Goal: Transaction & Acquisition: Purchase product/service

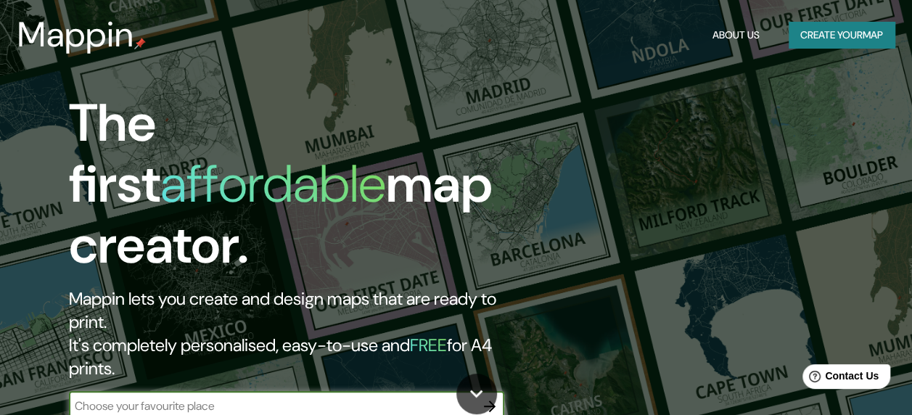
click at [377, 398] on input "text" at bounding box center [272, 406] width 406 height 17
type input "[GEOGRAPHIC_DATA]"
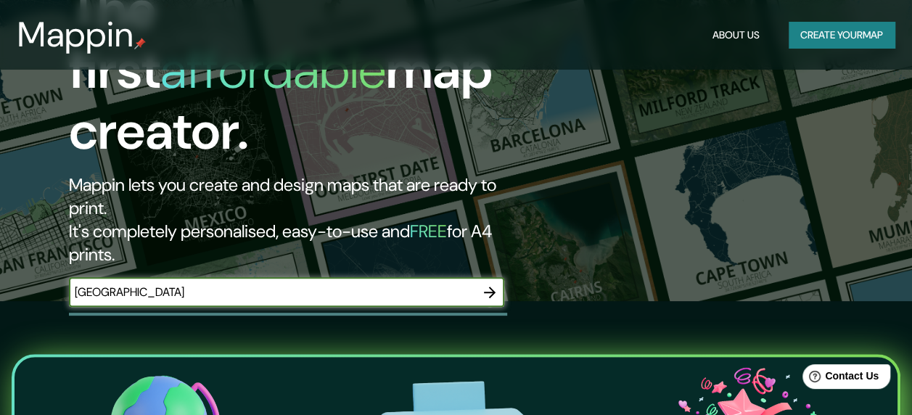
scroll to position [64, 0]
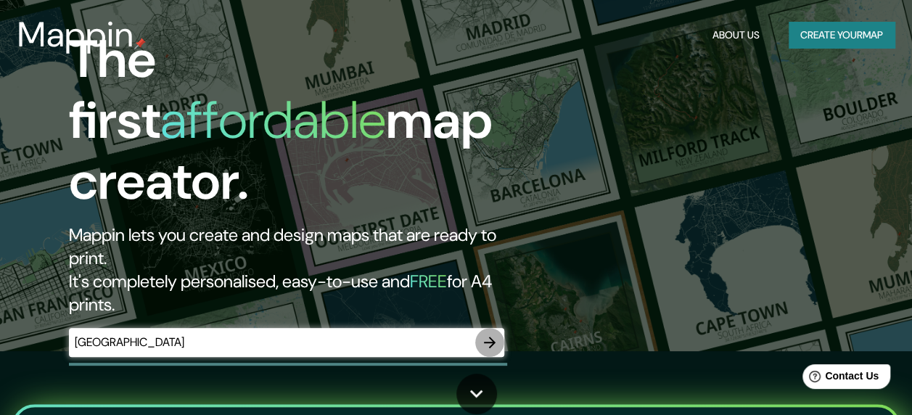
click at [488, 334] on icon "button" at bounding box center [489, 342] width 17 height 17
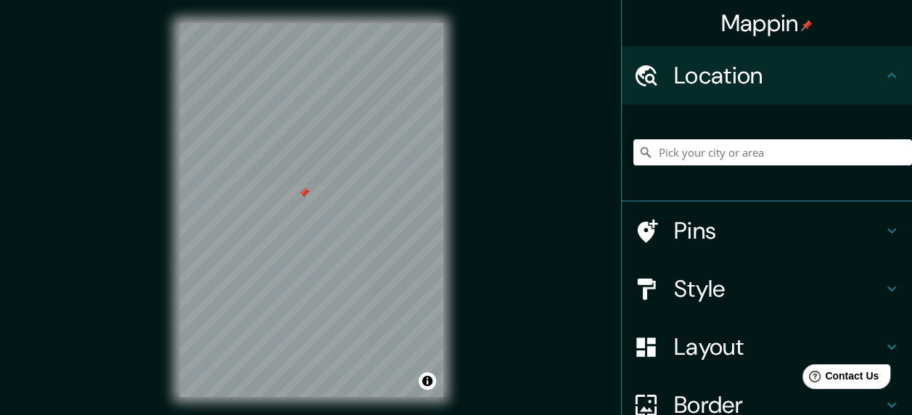
click at [708, 277] on h4 "Style" at bounding box center [778, 288] width 209 height 29
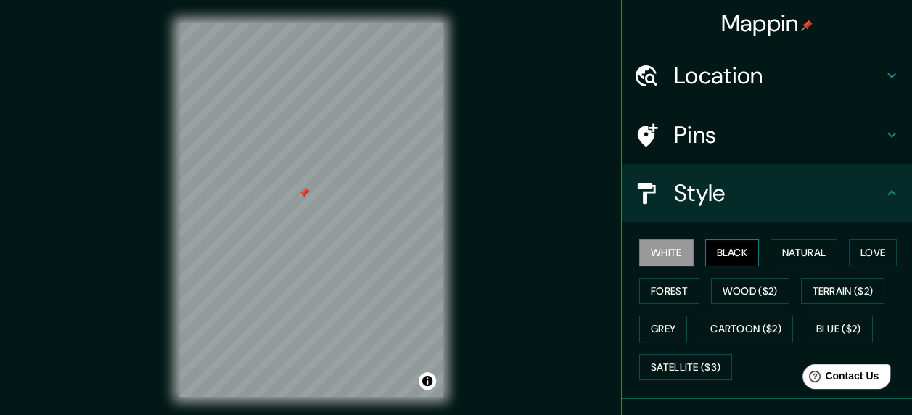
click at [708, 254] on button "Black" at bounding box center [732, 253] width 54 height 27
click at [795, 251] on button "Natural" at bounding box center [804, 253] width 67 height 27
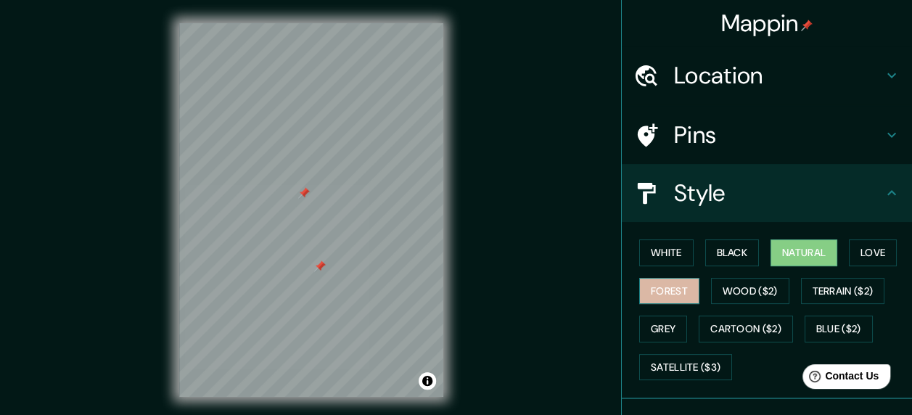
click at [667, 286] on button "Forest" at bounding box center [669, 291] width 60 height 27
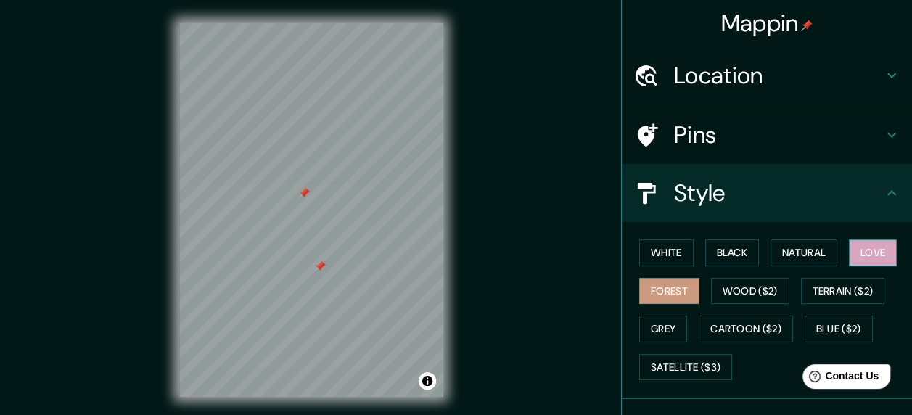
click at [862, 242] on button "Love" at bounding box center [873, 253] width 48 height 27
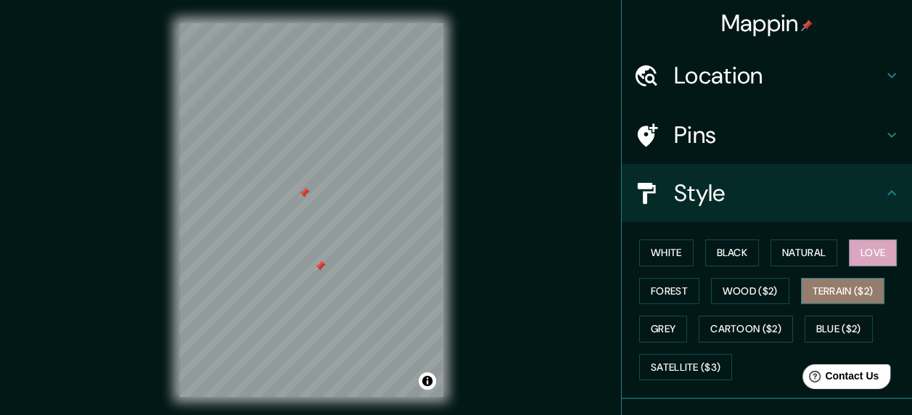
click at [842, 293] on button "Terrain ($2)" at bounding box center [843, 291] width 84 height 27
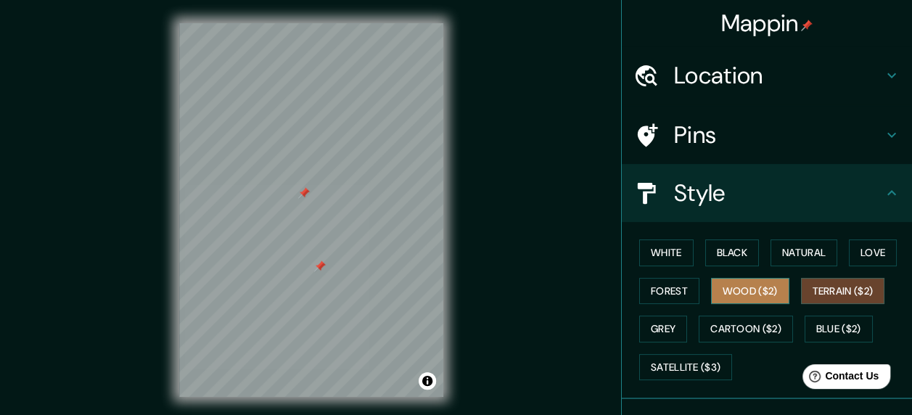
click at [757, 290] on button "Wood ($2)" at bounding box center [750, 291] width 78 height 27
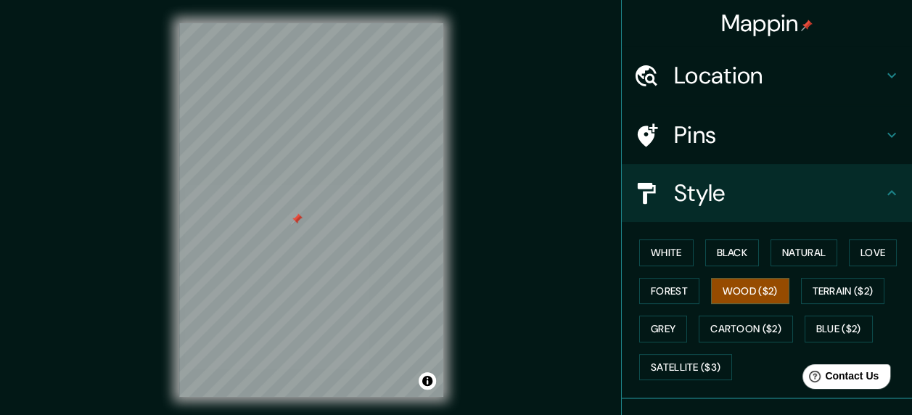
click at [301, 219] on div at bounding box center [297, 219] width 12 height 12
click at [819, 290] on button "Terrain ($2)" at bounding box center [843, 291] width 84 height 27
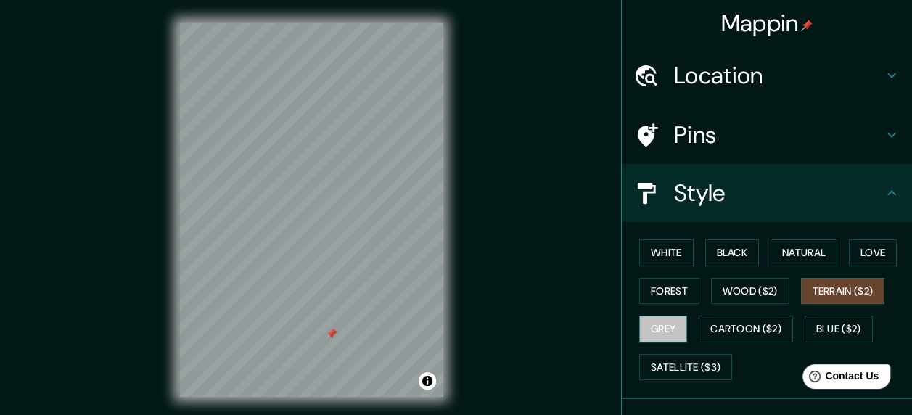
click at [658, 330] on button "Grey" at bounding box center [663, 329] width 48 height 27
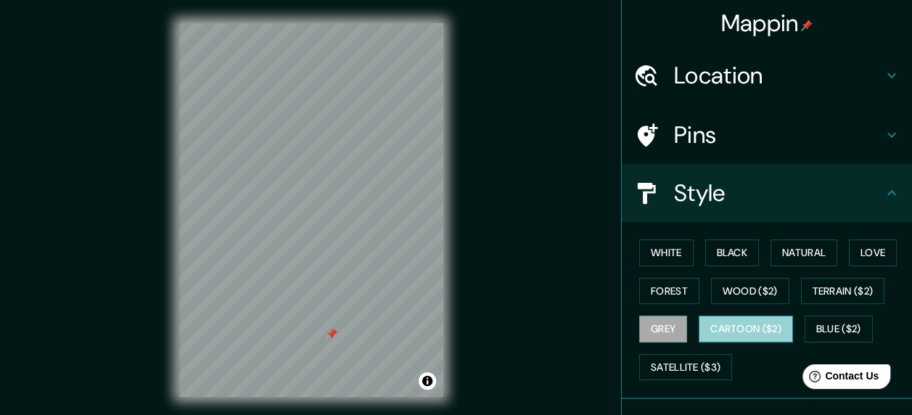
click at [721, 325] on button "Cartoon ($2)" at bounding box center [746, 329] width 94 height 27
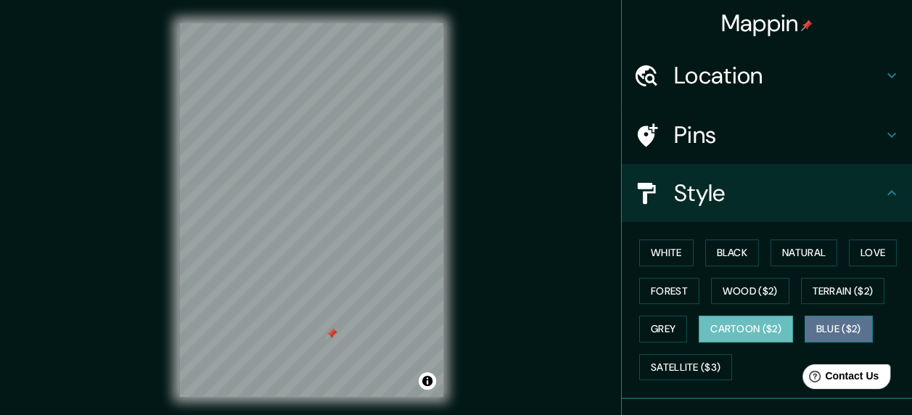
click at [805, 324] on button "Blue ($2)" at bounding box center [839, 329] width 68 height 27
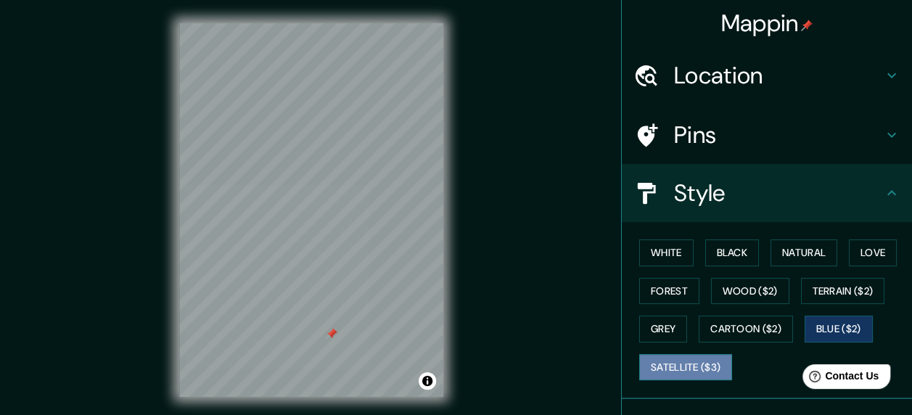
click at [690, 363] on button "Satellite ($3)" at bounding box center [685, 367] width 93 height 27
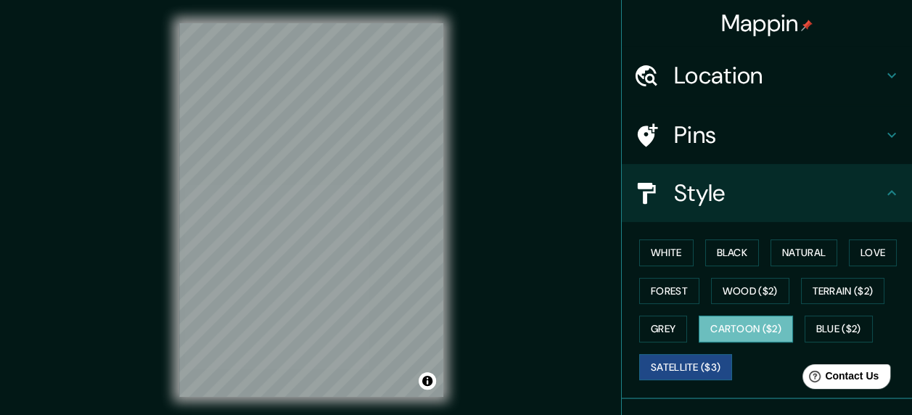
click at [717, 316] on button "Cartoon ($2)" at bounding box center [746, 329] width 94 height 27
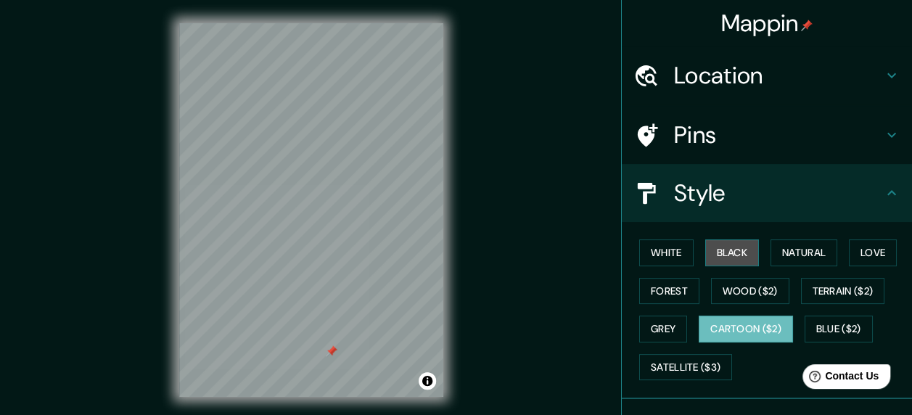
click at [721, 251] on button "Black" at bounding box center [732, 253] width 54 height 27
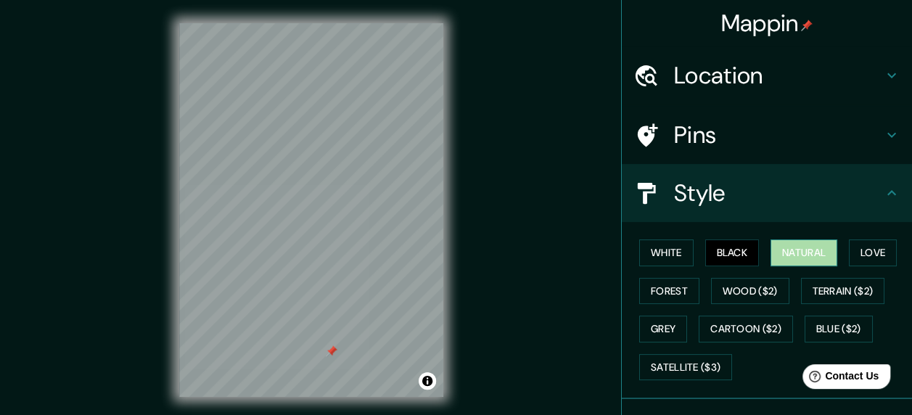
click at [811, 249] on button "Natural" at bounding box center [804, 253] width 67 height 27
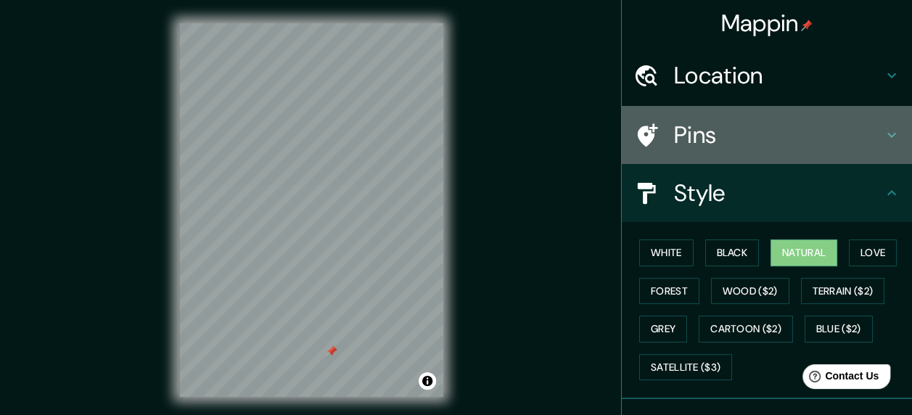
click at [811, 132] on h4 "Pins" at bounding box center [778, 134] width 209 height 29
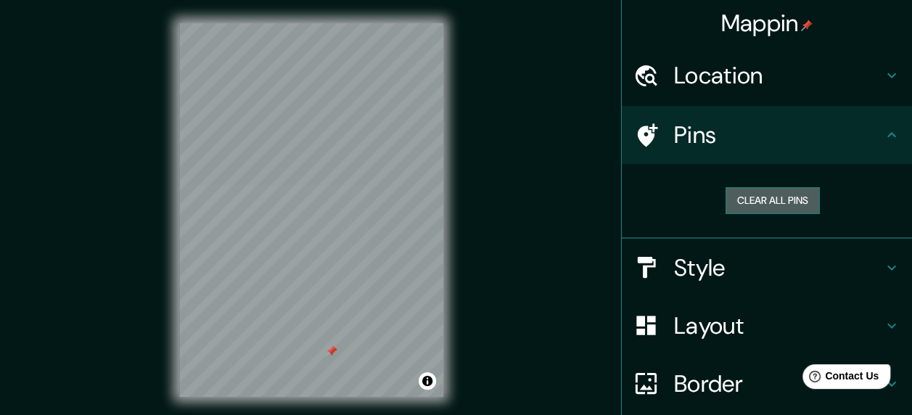
click at [785, 195] on button "Clear all pins" at bounding box center [773, 200] width 94 height 27
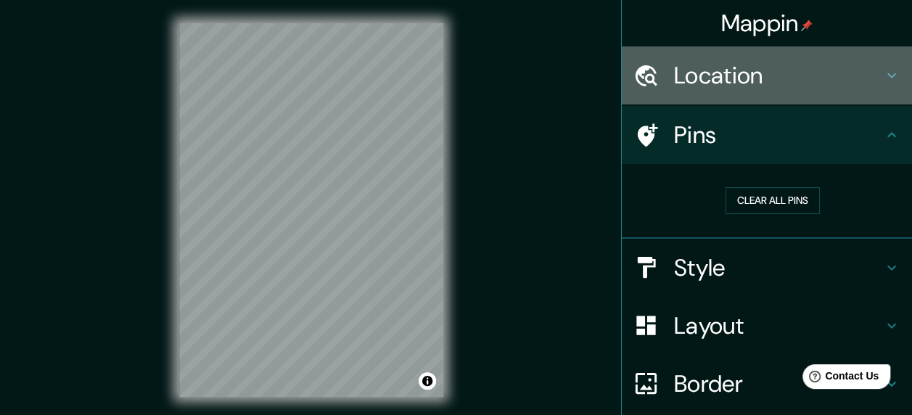
click at [798, 73] on h4 "Location" at bounding box center [778, 75] width 209 height 29
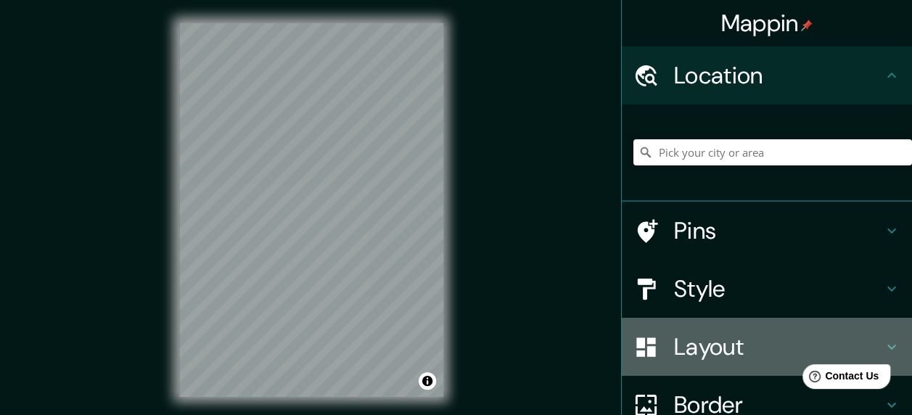
click at [736, 343] on h4 "Layout" at bounding box center [778, 346] width 209 height 29
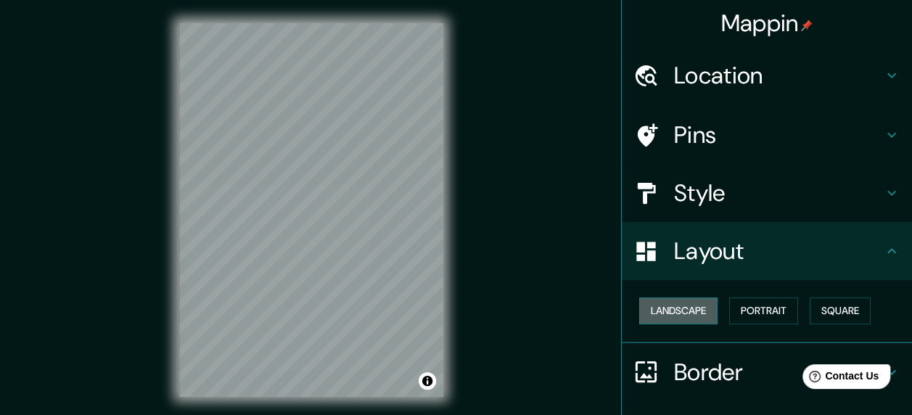
click at [679, 305] on button "Landscape" at bounding box center [678, 311] width 78 height 27
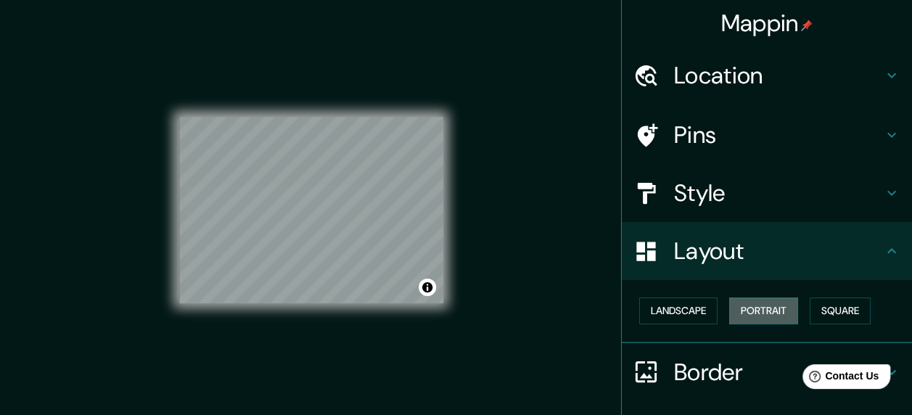
click at [746, 314] on button "Portrait" at bounding box center [763, 311] width 69 height 27
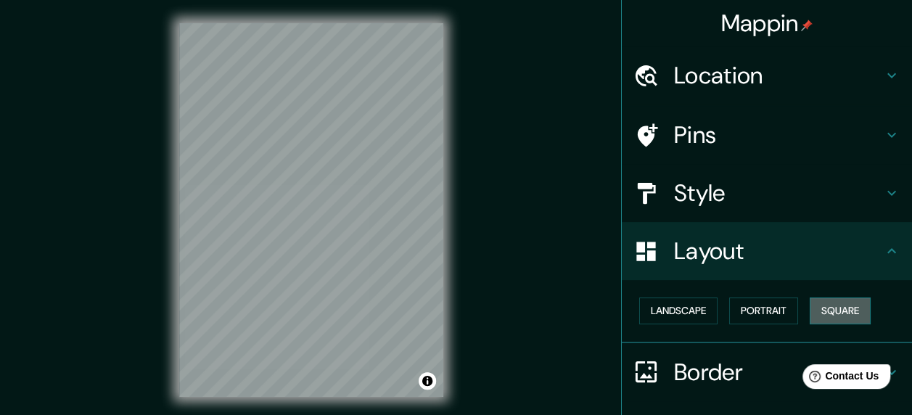
click at [811, 308] on button "Square" at bounding box center [840, 311] width 61 height 27
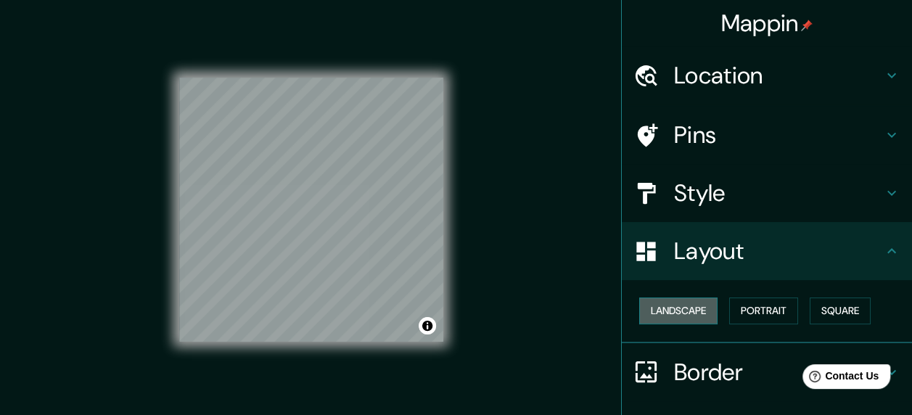
click at [690, 306] on button "Landscape" at bounding box center [678, 311] width 78 height 27
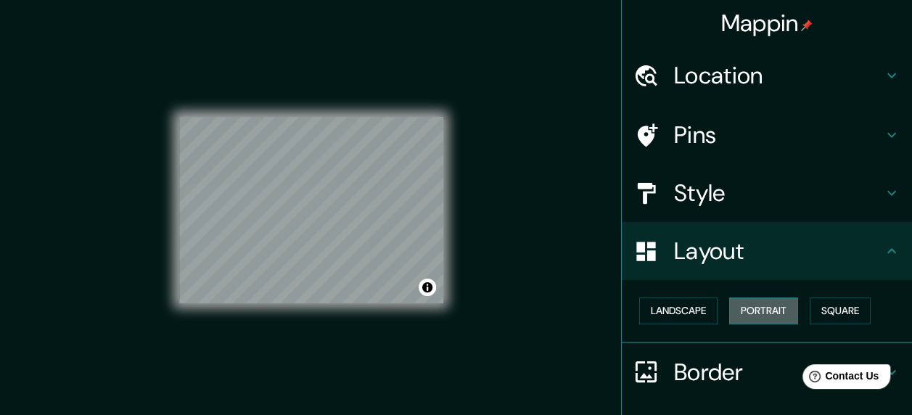
click at [743, 306] on button "Portrait" at bounding box center [763, 311] width 69 height 27
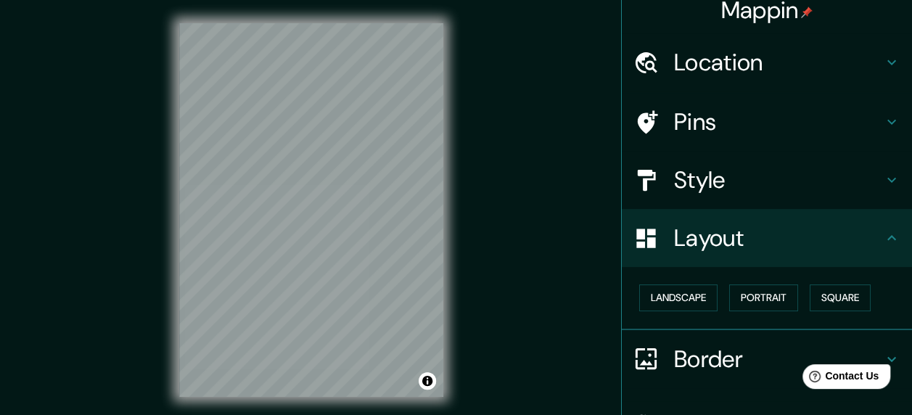
scroll to position [25, 0]
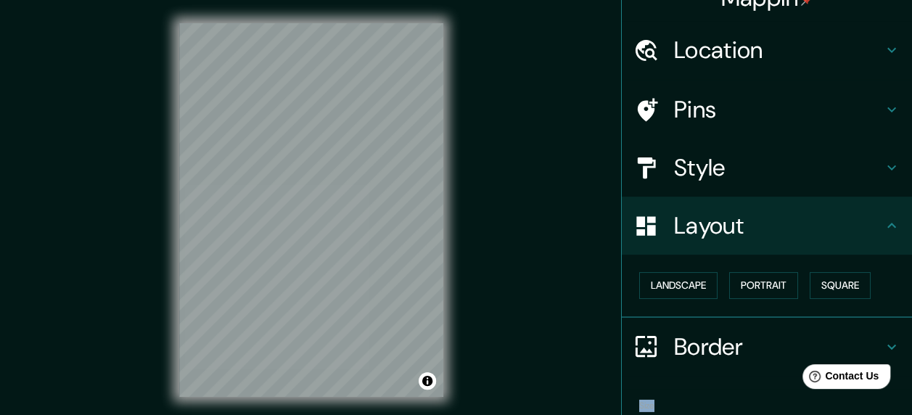
drag, startPoint x: 889, startPoint y: 269, endPoint x: 918, endPoint y: 266, distance: 29.2
click at [912, 266] on html "Mappin Location Pins Style Layout Landscape Portrait Square Border Choose a bor…" at bounding box center [456, 207] width 912 height 415
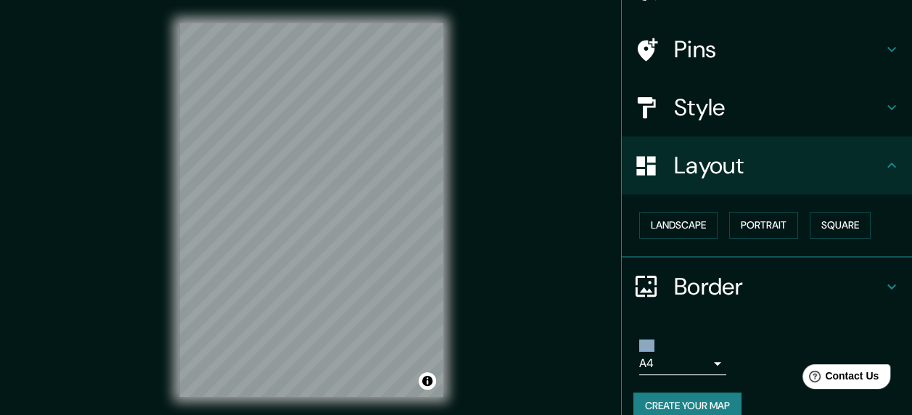
scroll to position [106, 0]
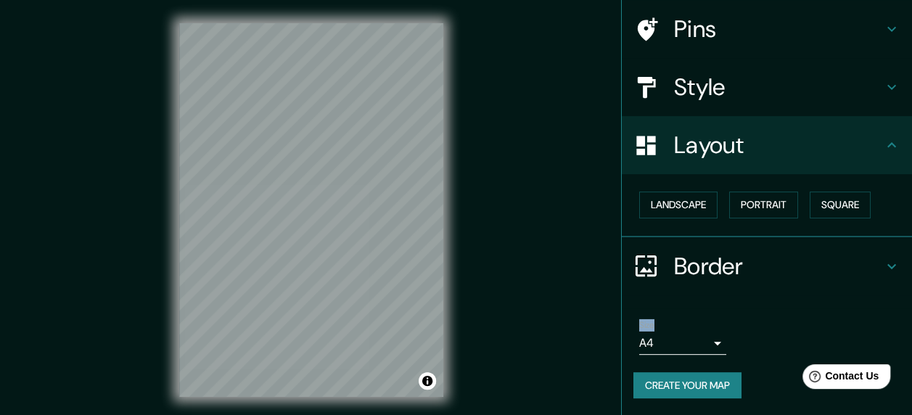
click at [700, 341] on body "Mappin Location Pins Style Layout Landscape Portrait Square Border Choose a bor…" at bounding box center [456, 207] width 912 height 415
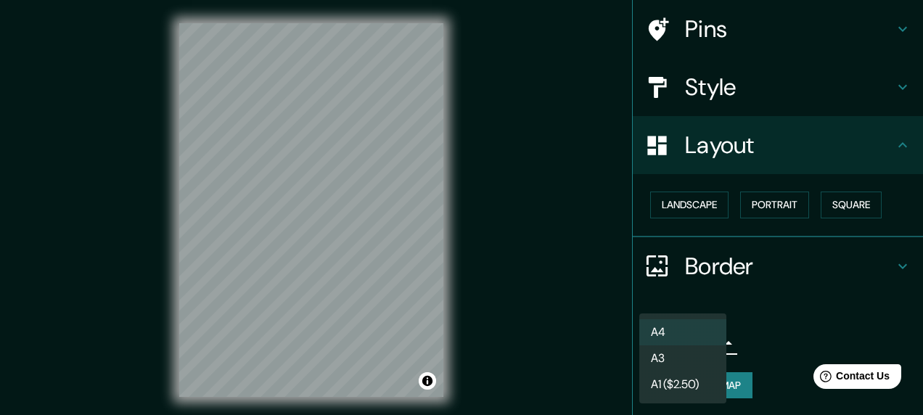
click at [765, 334] on div at bounding box center [461, 207] width 923 height 415
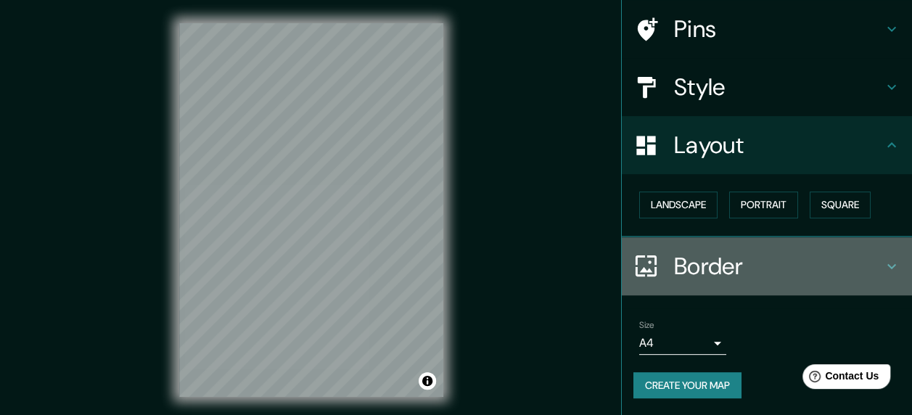
click at [870, 264] on h4 "Border" at bounding box center [778, 266] width 209 height 29
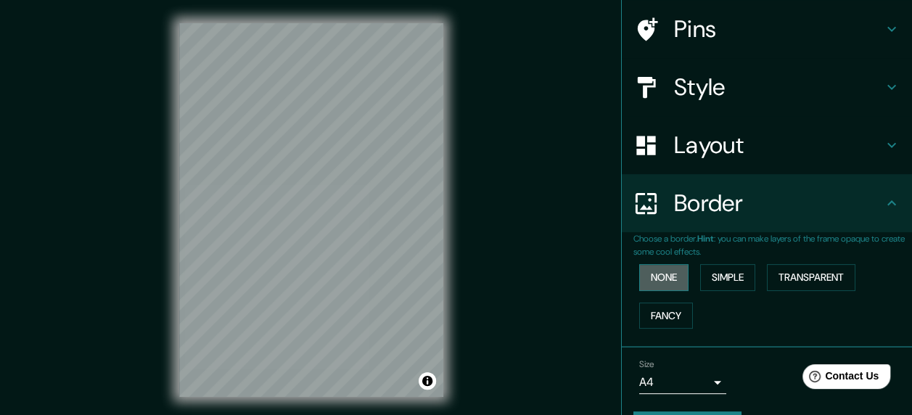
click at [652, 275] on button "None" at bounding box center [663, 277] width 49 height 27
click at [700, 275] on button "Simple" at bounding box center [727, 277] width 55 height 27
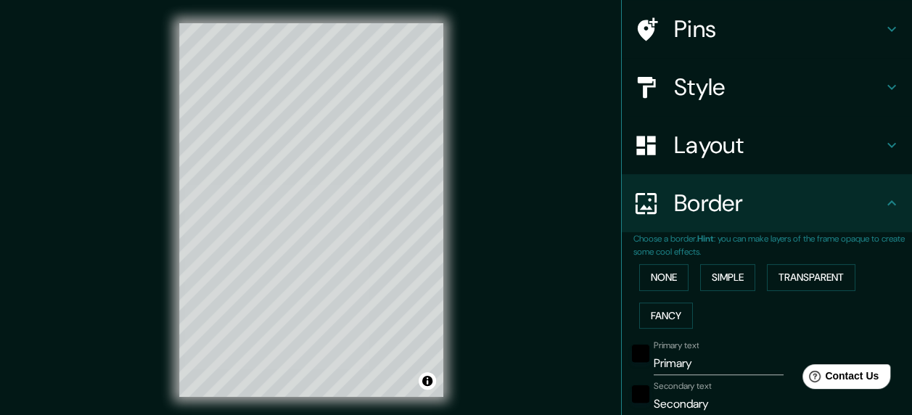
click at [753, 274] on div "None Simple Transparent Fancy" at bounding box center [773, 296] width 279 height 76
click at [772, 276] on button "Transparent" at bounding box center [811, 277] width 89 height 27
click at [653, 280] on button "None" at bounding box center [663, 277] width 49 height 27
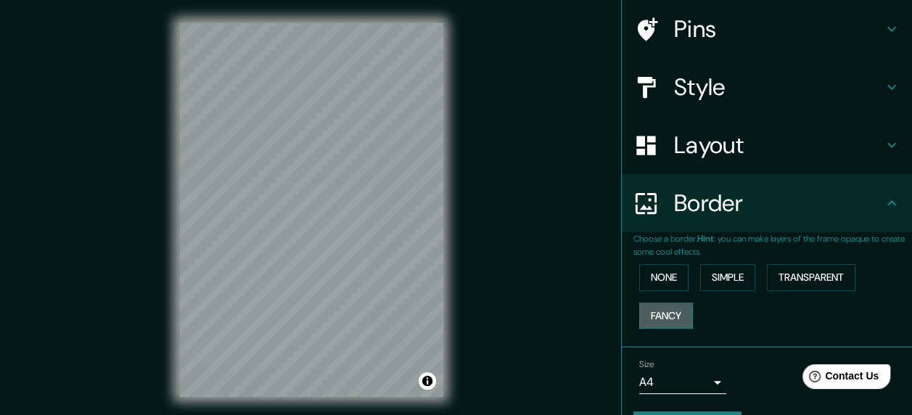
click at [647, 315] on button "Fancy" at bounding box center [666, 316] width 54 height 27
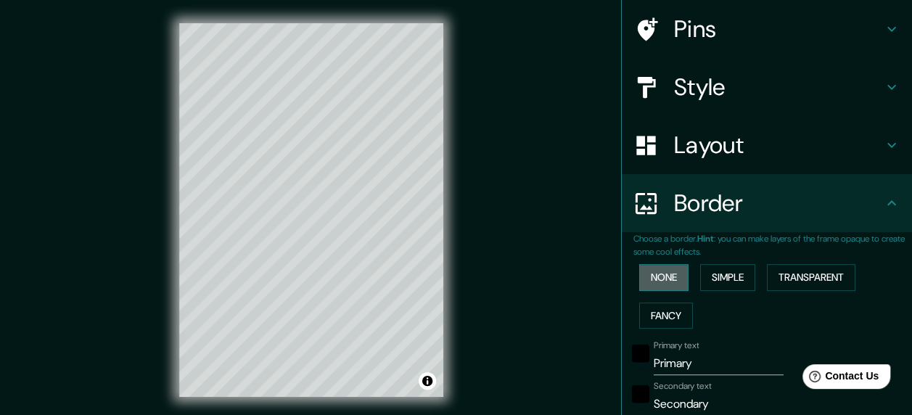
click at [649, 277] on button "None" at bounding box center [663, 277] width 49 height 27
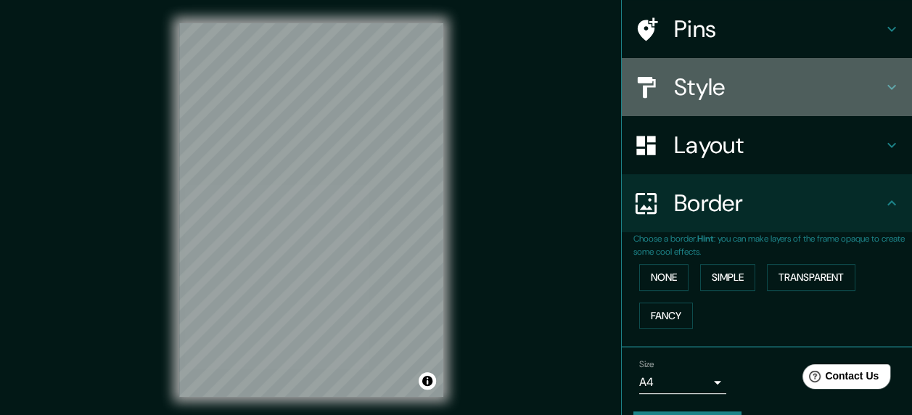
click at [704, 88] on h4 "Style" at bounding box center [778, 87] width 209 height 29
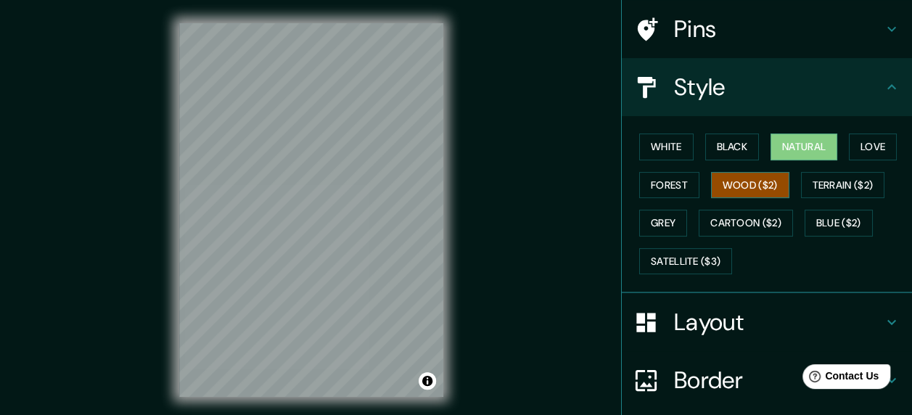
click at [725, 179] on button "Wood ($2)" at bounding box center [750, 185] width 78 height 27
click at [771, 150] on button "Natural" at bounding box center [804, 147] width 67 height 27
click at [712, 142] on button "Black" at bounding box center [732, 147] width 54 height 27
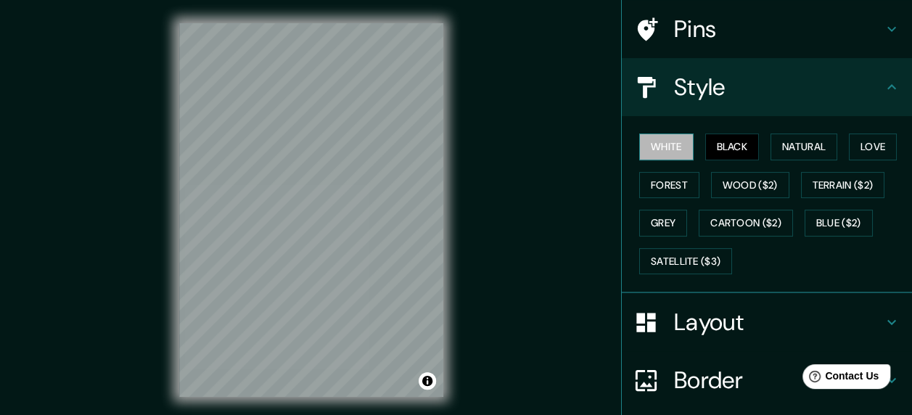
click at [671, 142] on button "White" at bounding box center [666, 147] width 54 height 27
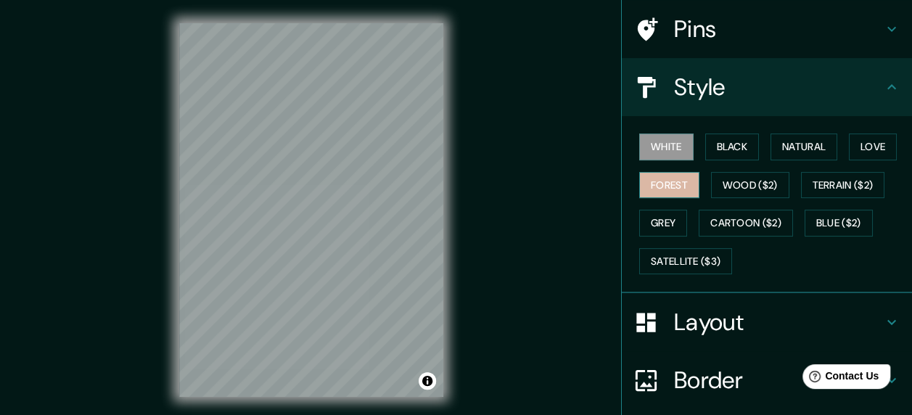
click at [664, 183] on button "Forest" at bounding box center [669, 185] width 60 height 27
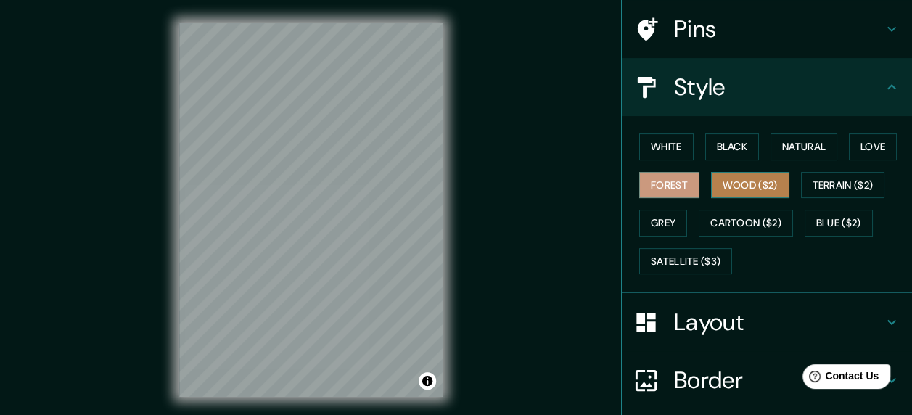
click at [718, 195] on button "Wood ($2)" at bounding box center [750, 185] width 78 height 27
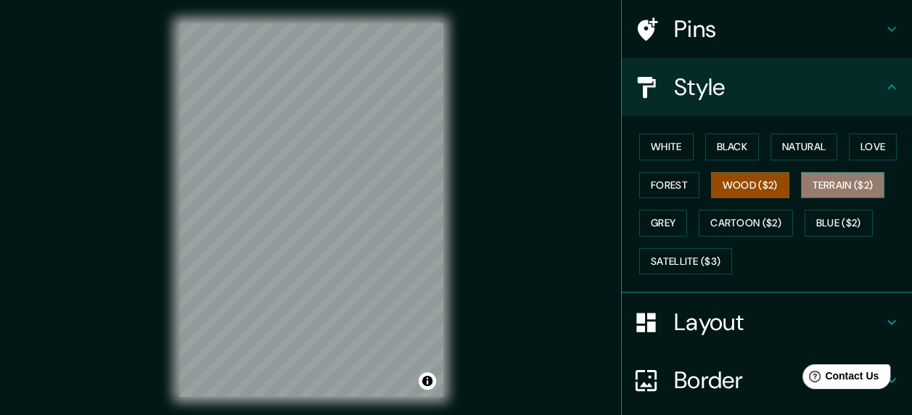
click at [803, 173] on button "Terrain ($2)" at bounding box center [843, 185] width 84 height 27
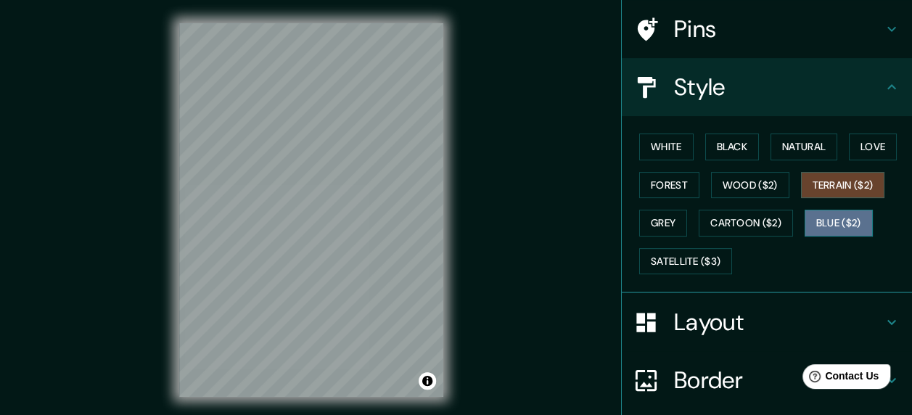
click at [806, 217] on button "Blue ($2)" at bounding box center [839, 223] width 68 height 27
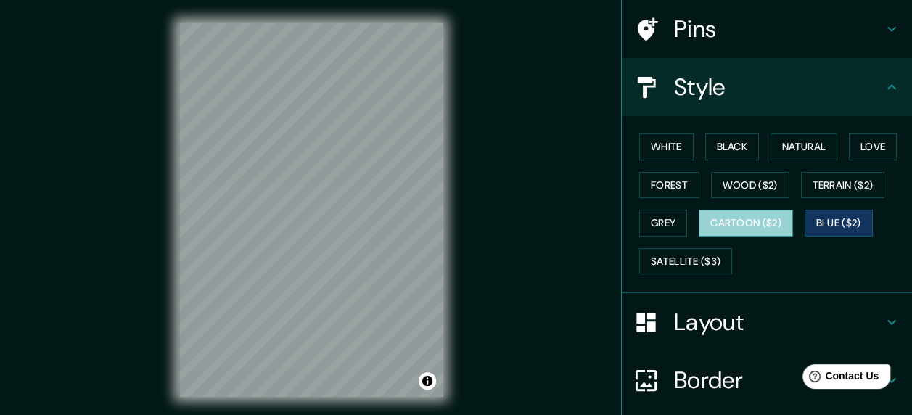
click at [735, 216] on button "Cartoon ($2)" at bounding box center [746, 223] width 94 height 27
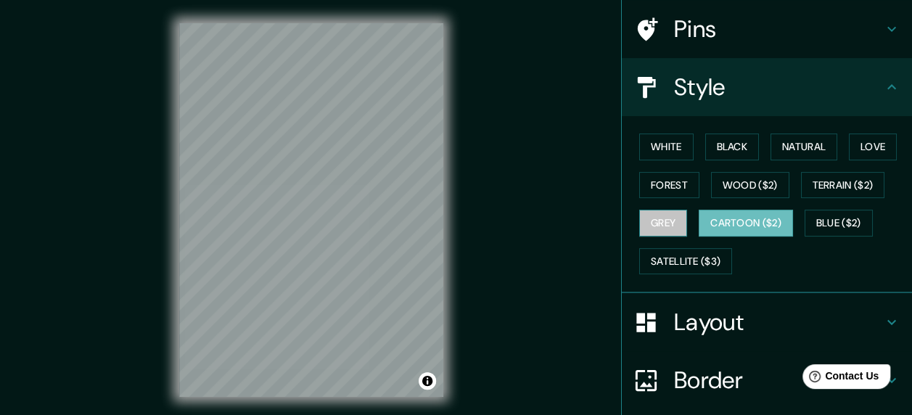
click at [658, 227] on button "Grey" at bounding box center [663, 223] width 48 height 27
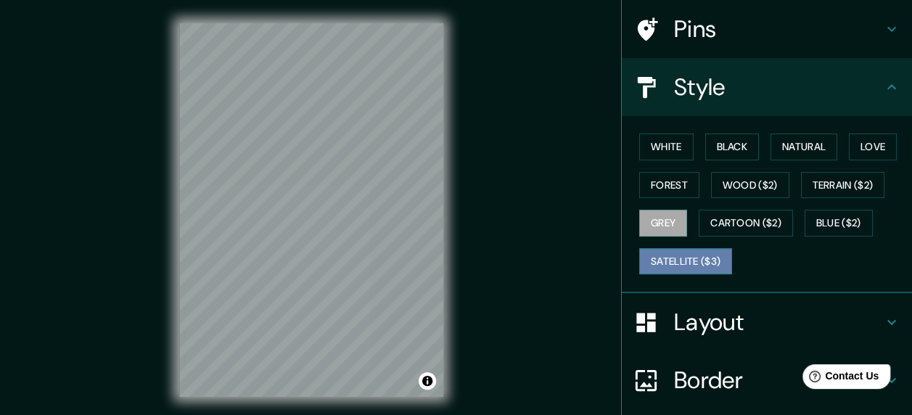
click at [669, 266] on button "Satellite ($3)" at bounding box center [685, 261] width 93 height 27
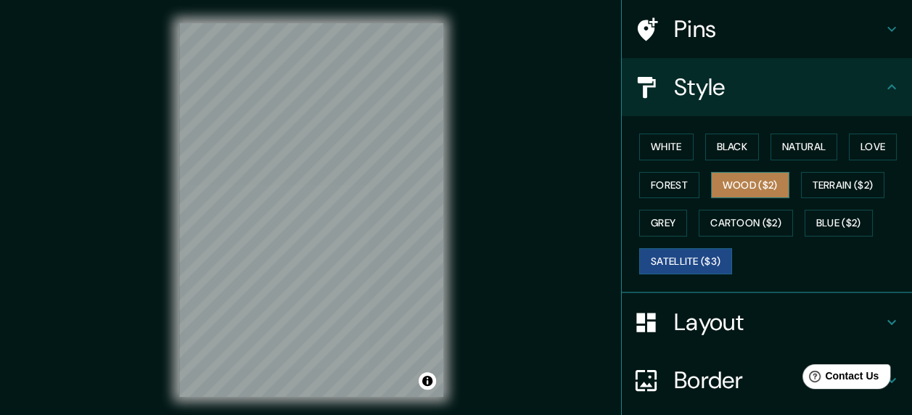
click at [725, 190] on button "Wood ($2)" at bounding box center [750, 185] width 78 height 27
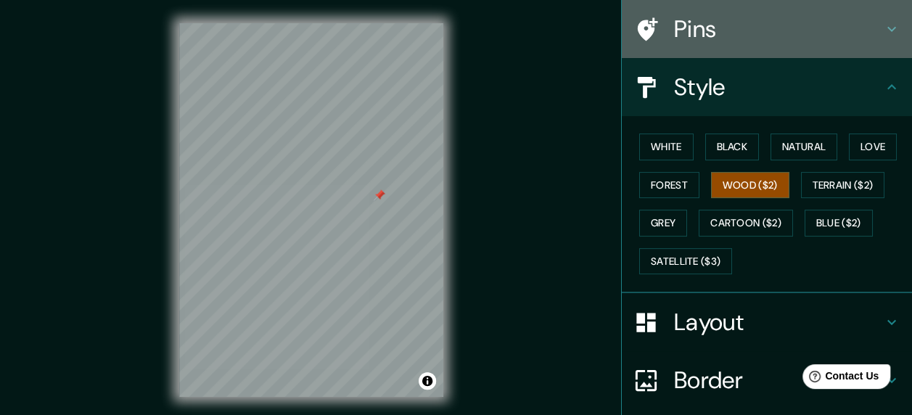
click at [738, 33] on h4 "Pins" at bounding box center [778, 29] width 209 height 29
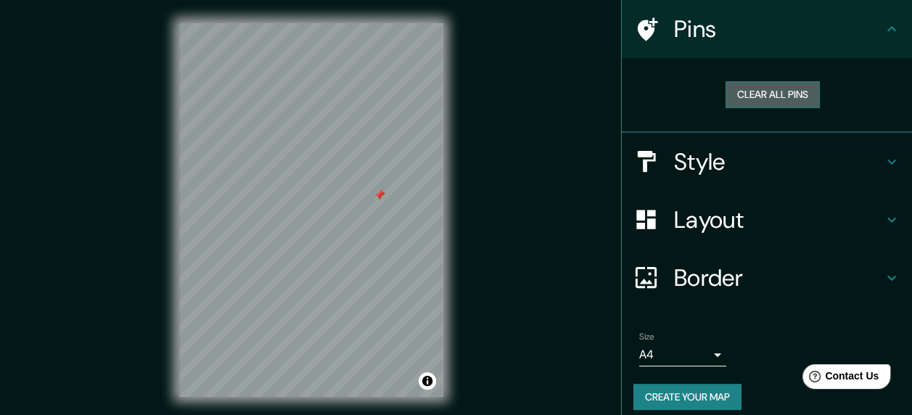
click at [746, 99] on button "Clear all pins" at bounding box center [773, 94] width 94 height 27
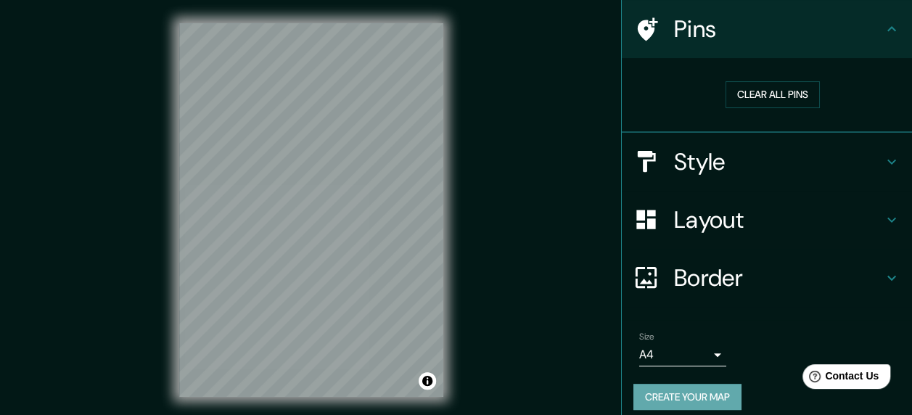
click at [659, 396] on button "Create your map" at bounding box center [688, 397] width 108 height 27
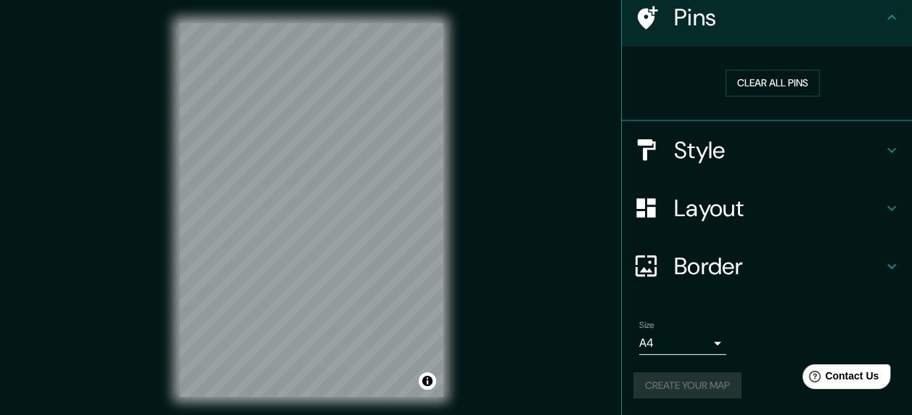
click at [718, 385] on div "Create your map" at bounding box center [767, 385] width 267 height 27
click at [651, 386] on button "Create your map" at bounding box center [688, 385] width 108 height 27
click at [430, 388] on button "Toggle attribution" at bounding box center [427, 380] width 17 height 17
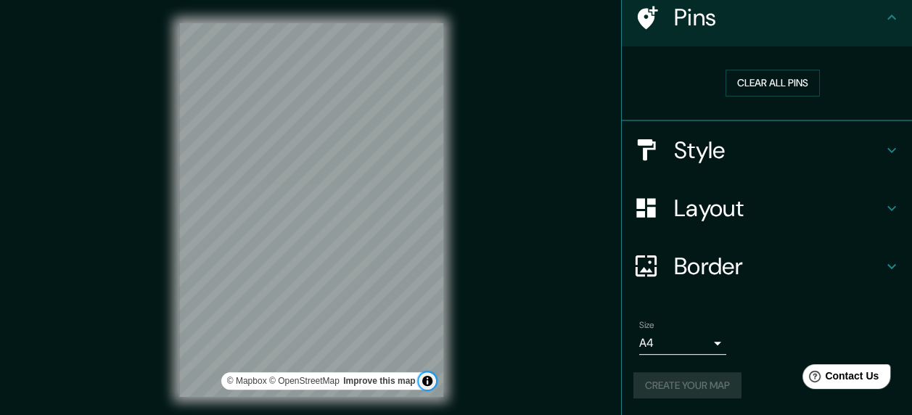
click at [430, 388] on button "Toggle attribution" at bounding box center [427, 380] width 17 height 17
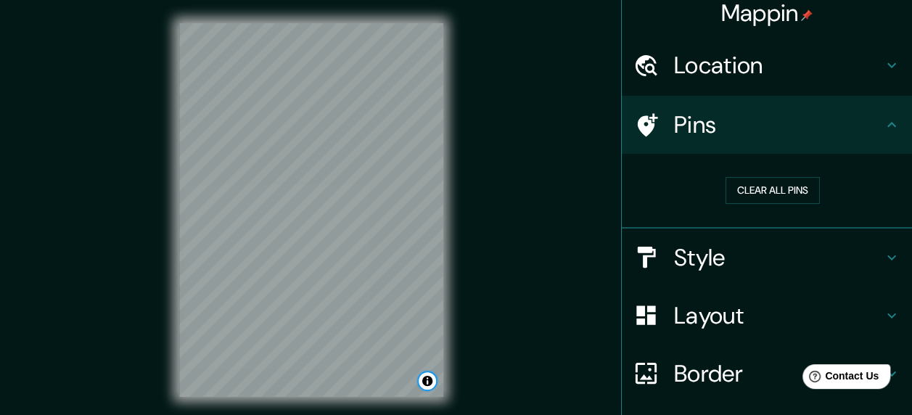
scroll to position [0, 0]
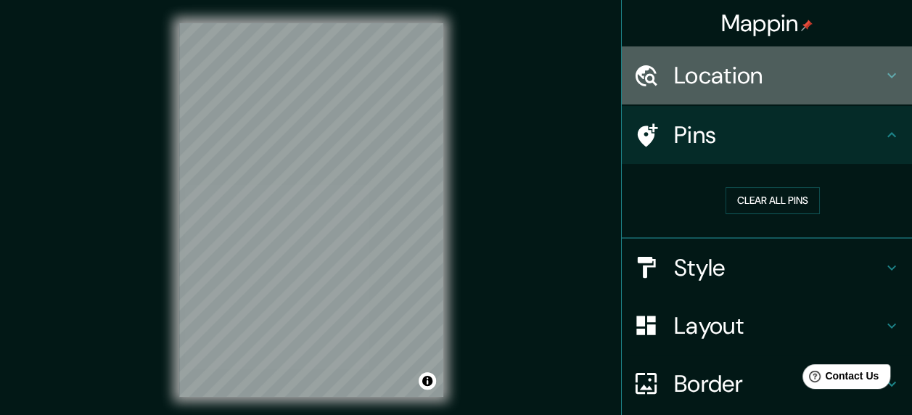
click at [810, 86] on h4 "Location" at bounding box center [778, 75] width 209 height 29
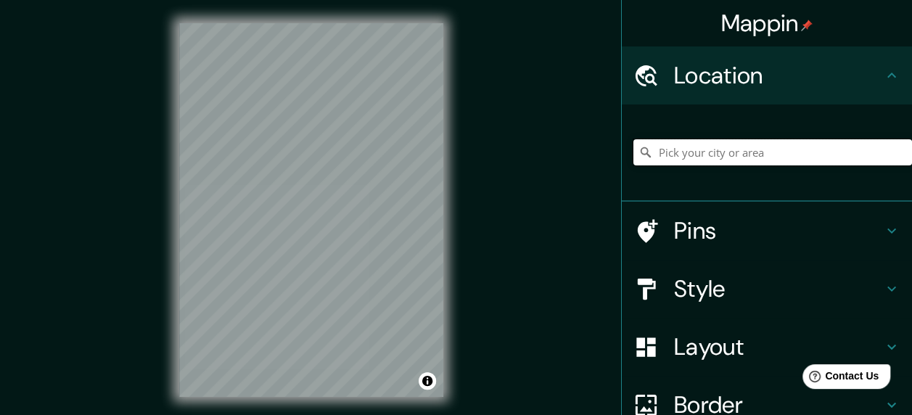
click at [788, 158] on input "Pick your city or area" at bounding box center [773, 152] width 279 height 26
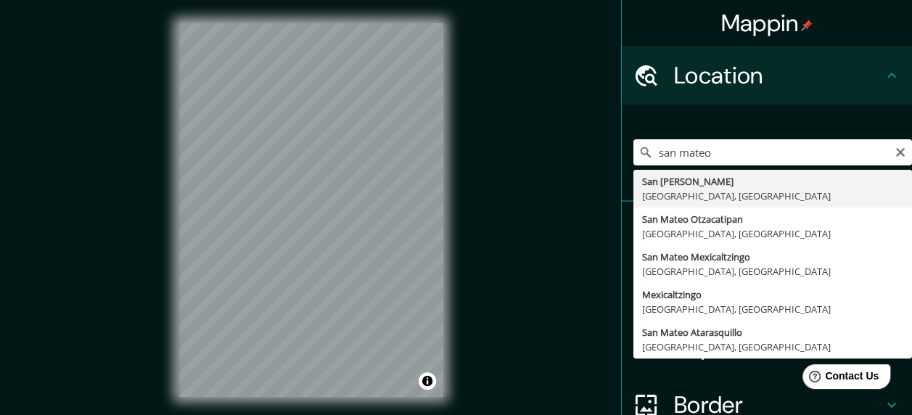
type input "San [PERSON_NAME], [GEOGRAPHIC_DATA], [GEOGRAPHIC_DATA]"
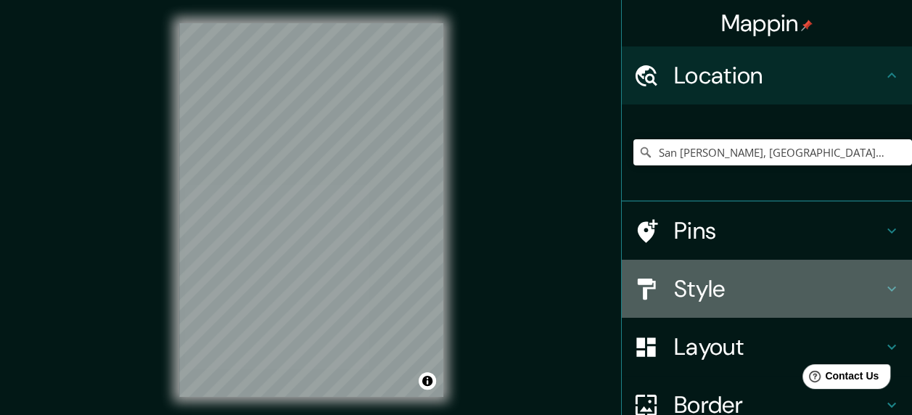
click at [806, 295] on h4 "Style" at bounding box center [778, 288] width 209 height 29
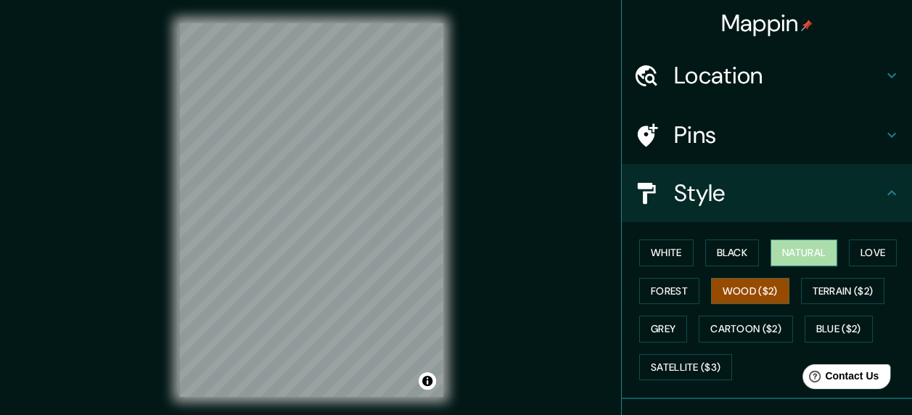
click at [802, 251] on button "Natural" at bounding box center [804, 253] width 67 height 27
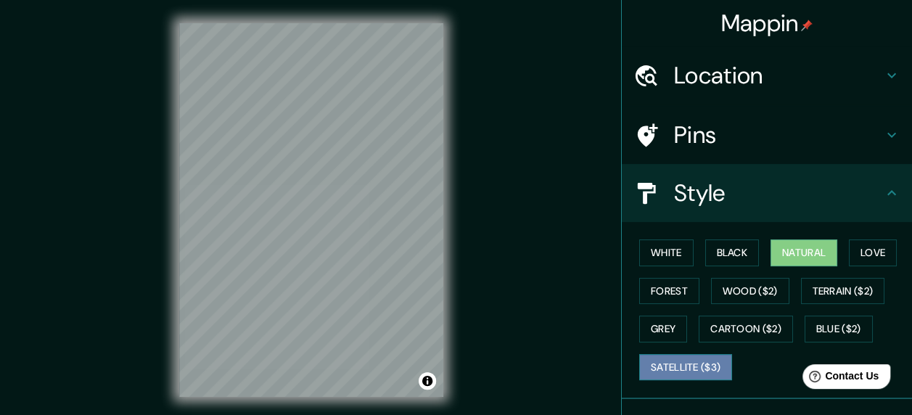
click at [691, 364] on button "Satellite ($3)" at bounding box center [685, 367] width 93 height 27
click at [784, 242] on button "Natural" at bounding box center [804, 253] width 67 height 27
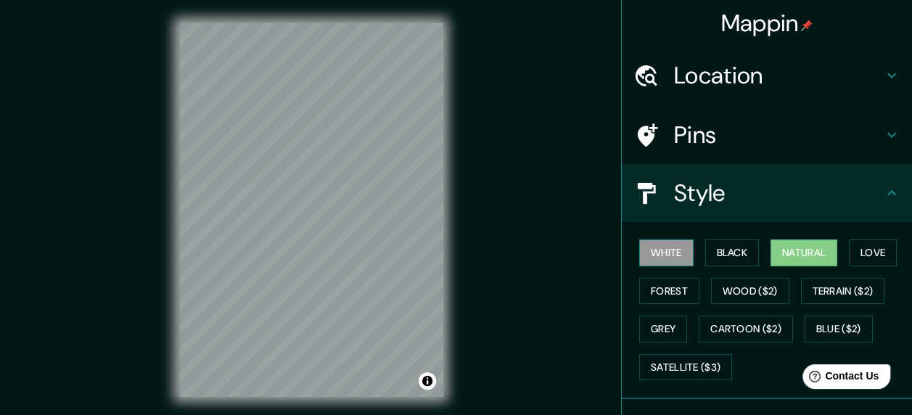
click at [678, 247] on button "White" at bounding box center [666, 253] width 54 height 27
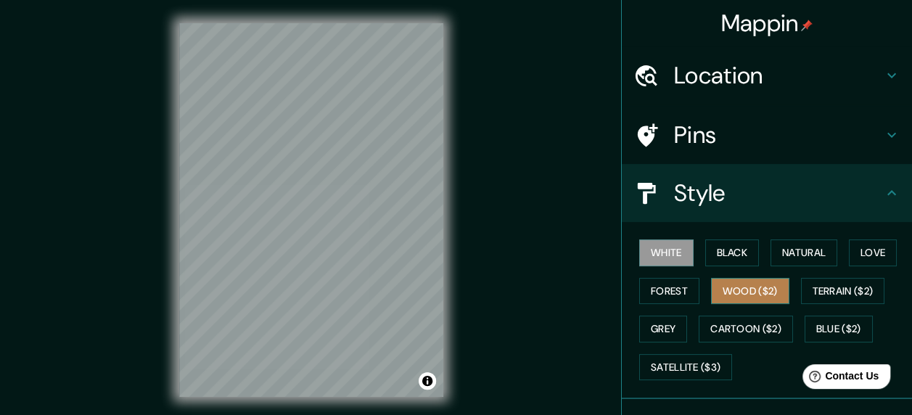
click at [716, 292] on button "Wood ($2)" at bounding box center [750, 291] width 78 height 27
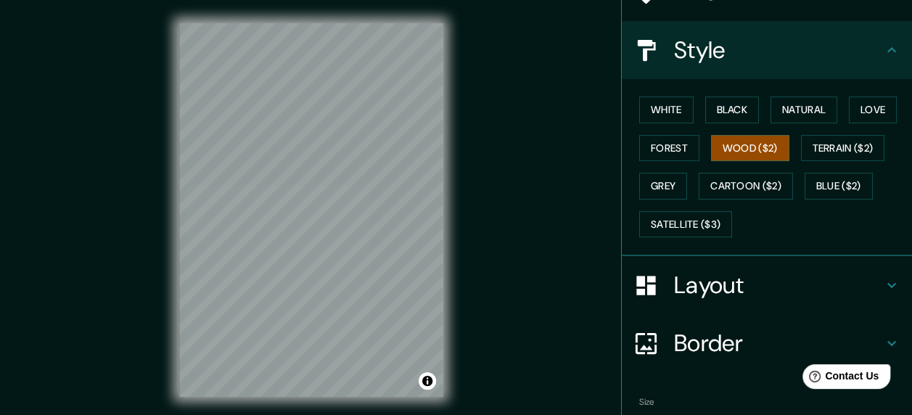
scroll to position [219, 0]
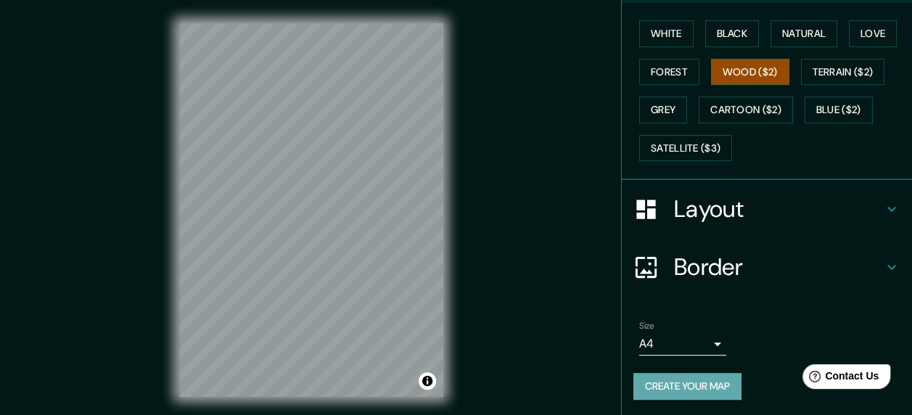
click at [719, 386] on button "Create your map" at bounding box center [688, 386] width 108 height 27
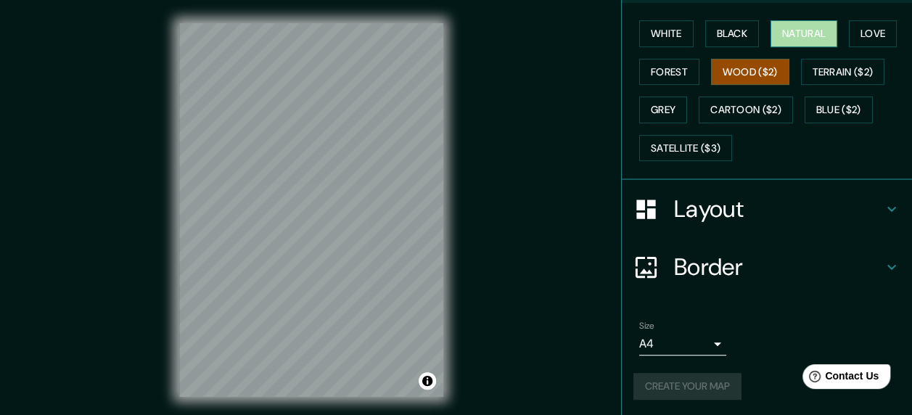
click at [815, 24] on button "Natural" at bounding box center [804, 33] width 67 height 27
click at [674, 382] on div "Create your map" at bounding box center [767, 386] width 267 height 27
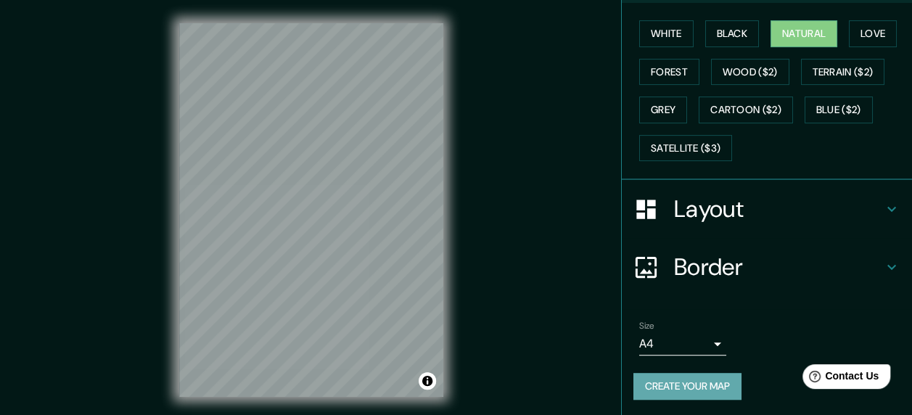
click at [636, 379] on button "Create your map" at bounding box center [688, 386] width 108 height 27
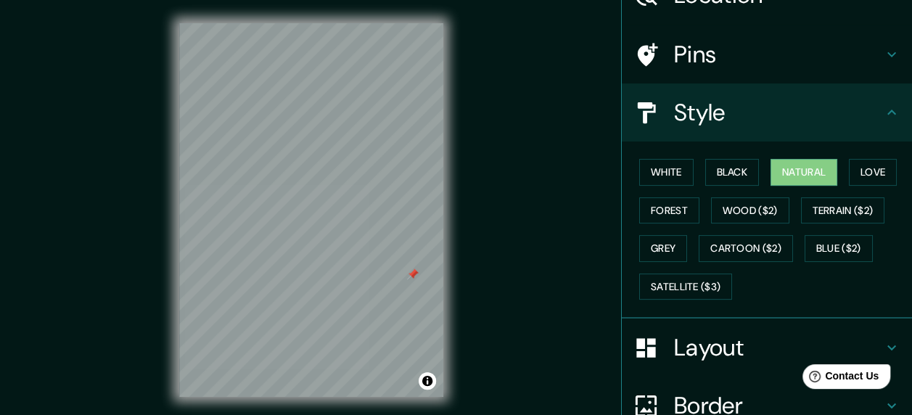
scroll to position [78, 0]
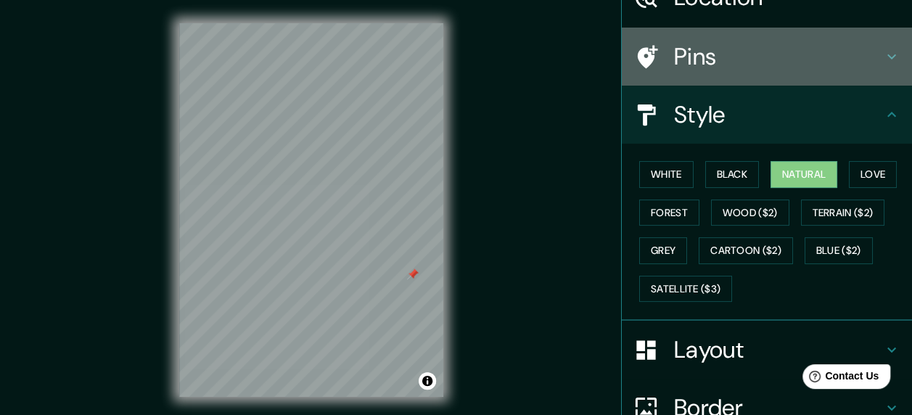
click at [830, 54] on h4 "Pins" at bounding box center [778, 56] width 209 height 29
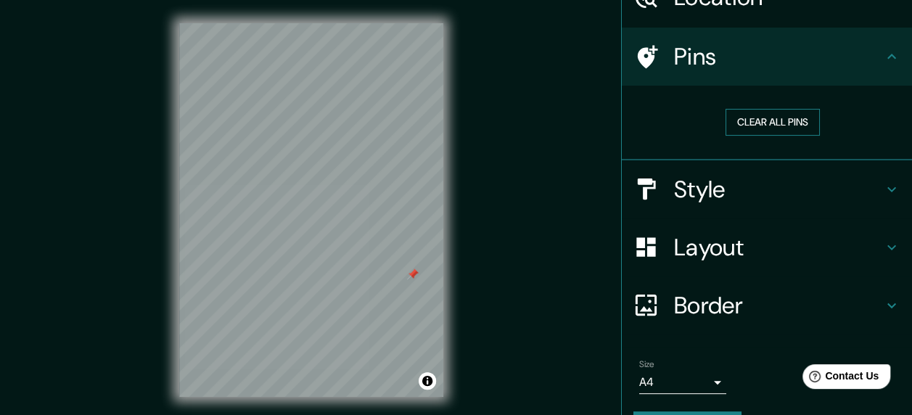
click at [764, 126] on button "Clear all pins" at bounding box center [773, 122] width 94 height 27
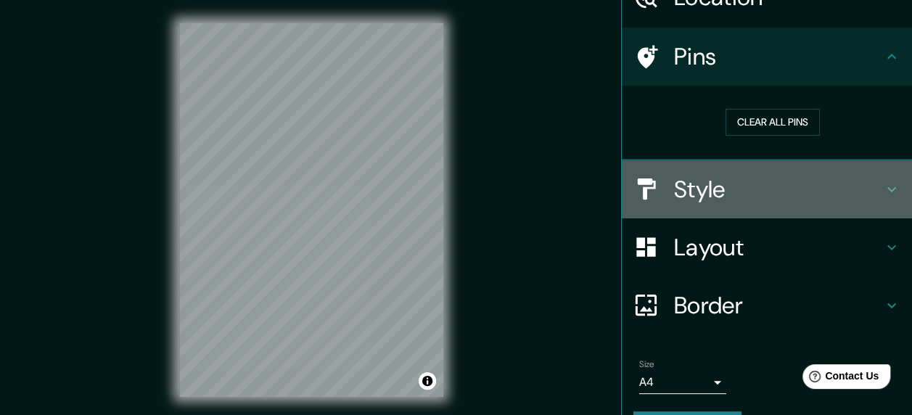
drag, startPoint x: 888, startPoint y: 161, endPoint x: 904, endPoint y: 174, distance: 20.6
click at [904, 174] on div "Mappin Location [GEOGRAPHIC_DATA][PERSON_NAME], [GEOGRAPHIC_DATA], [GEOGRAPHIC_…" at bounding box center [766, 207] width 291 height 415
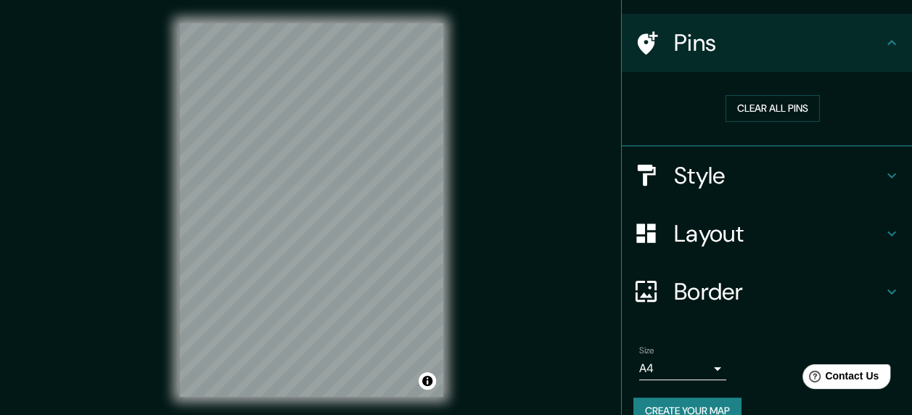
scroll to position [118, 0]
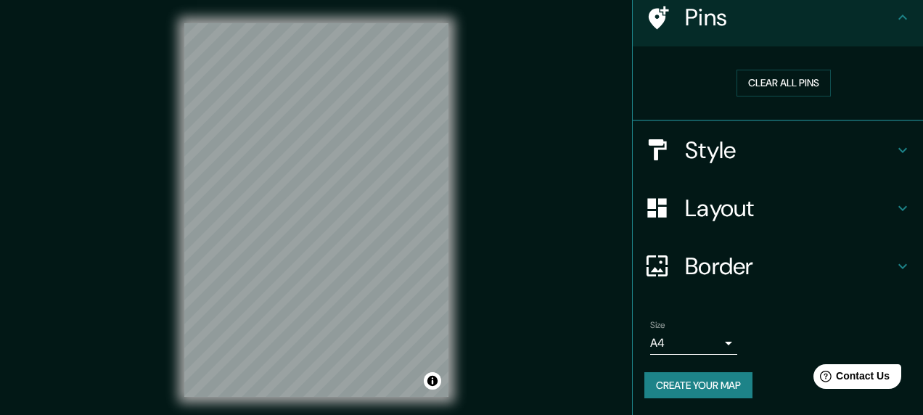
click at [685, 343] on body "Mappin Location [GEOGRAPHIC_DATA][PERSON_NAME], [GEOGRAPHIC_DATA], [GEOGRAPHIC_…" at bounding box center [461, 207] width 923 height 415
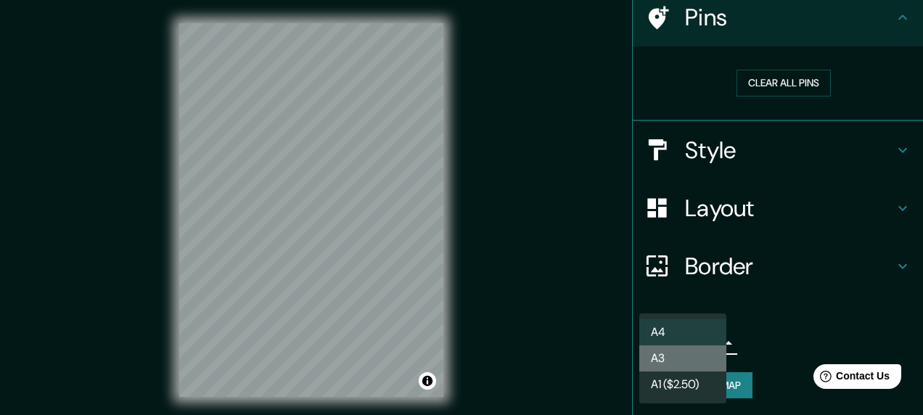
click at [690, 362] on li "A3" at bounding box center [682, 358] width 87 height 26
type input "a4"
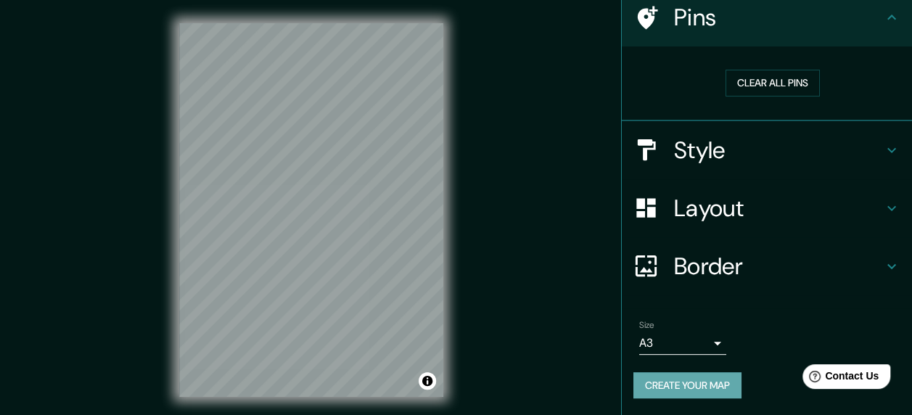
click at [685, 388] on button "Create your map" at bounding box center [688, 385] width 108 height 27
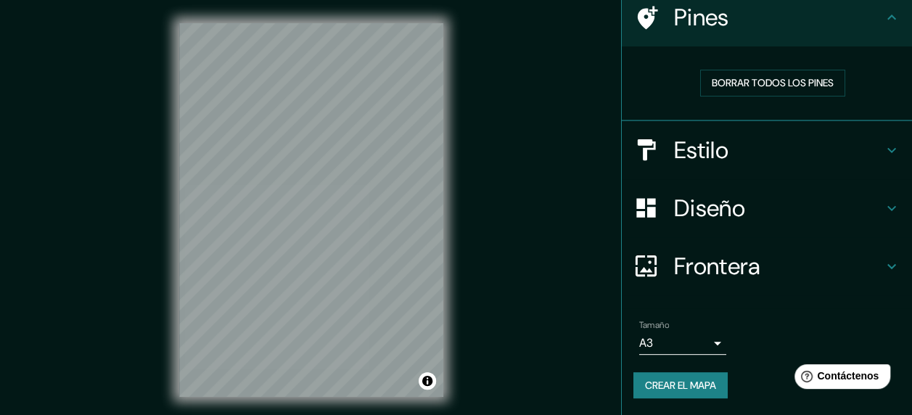
click at [687, 396] on button "Crear el mapa" at bounding box center [681, 385] width 94 height 27
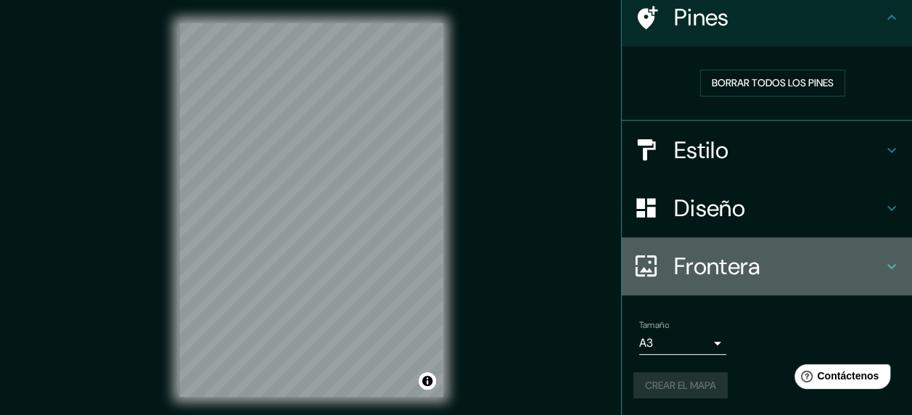
click at [888, 277] on div "Frontera" at bounding box center [767, 266] width 290 height 58
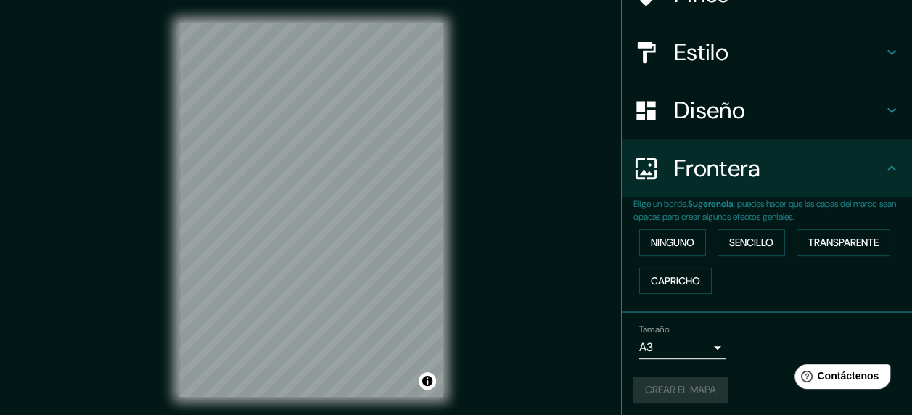
scroll to position [145, 0]
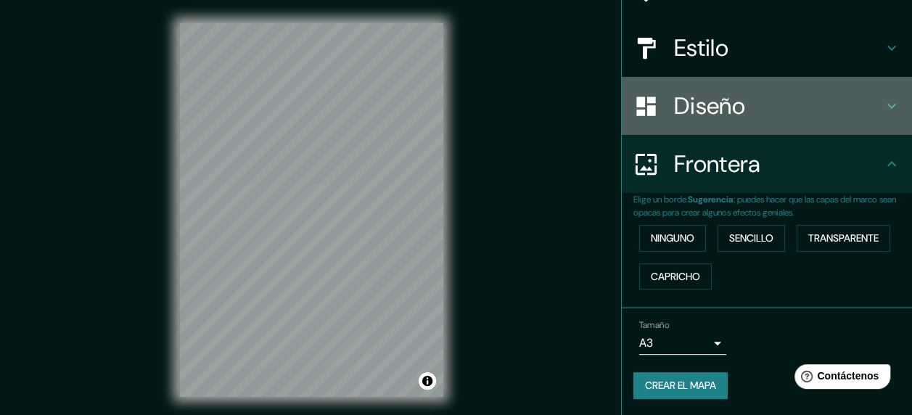
click at [799, 105] on h4 "Diseño" at bounding box center [778, 105] width 209 height 29
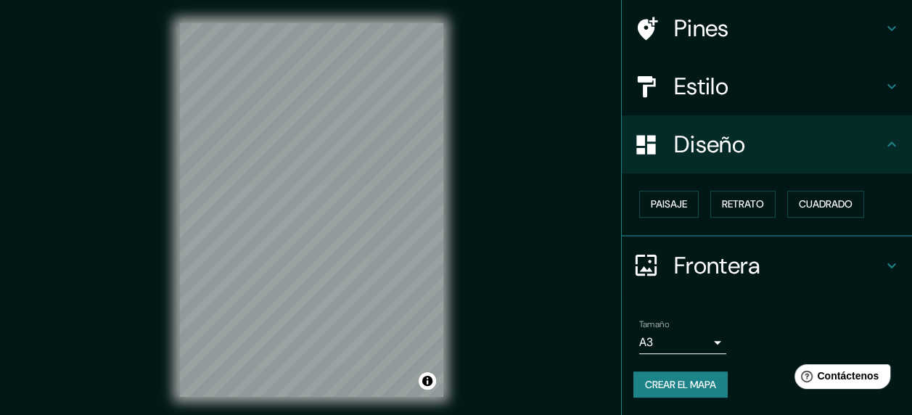
scroll to position [106, 0]
click at [663, 203] on font "Paisaje" at bounding box center [669, 205] width 36 height 18
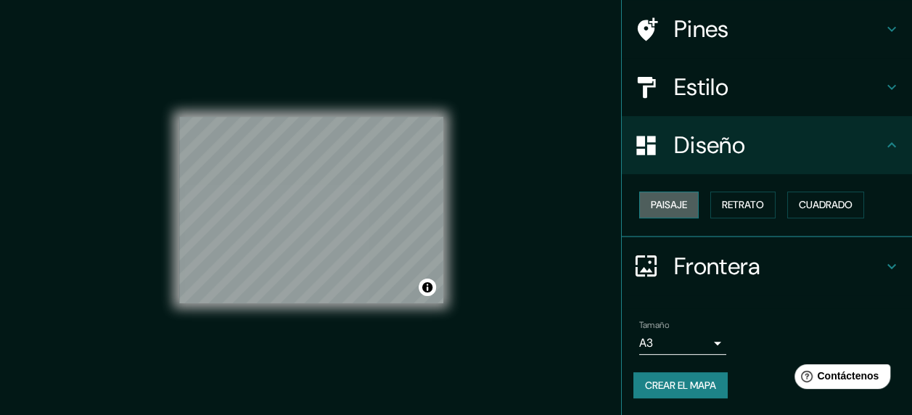
click at [663, 203] on font "Paisaje" at bounding box center [669, 205] width 36 height 18
click at [758, 202] on button "Retrato" at bounding box center [743, 205] width 65 height 27
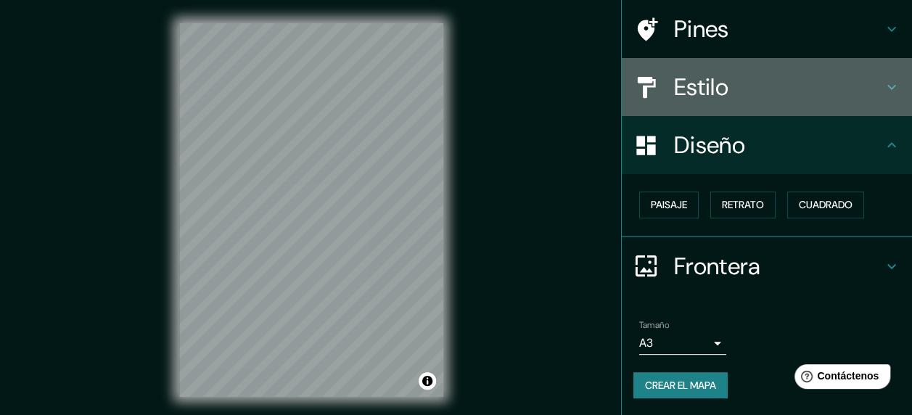
click at [811, 90] on h4 "Estilo" at bounding box center [778, 87] width 209 height 29
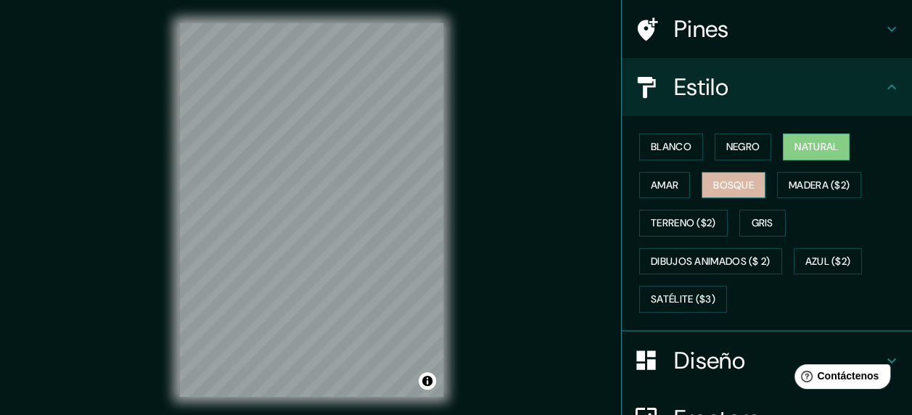
click at [734, 176] on font "Bosque" at bounding box center [733, 185] width 41 height 18
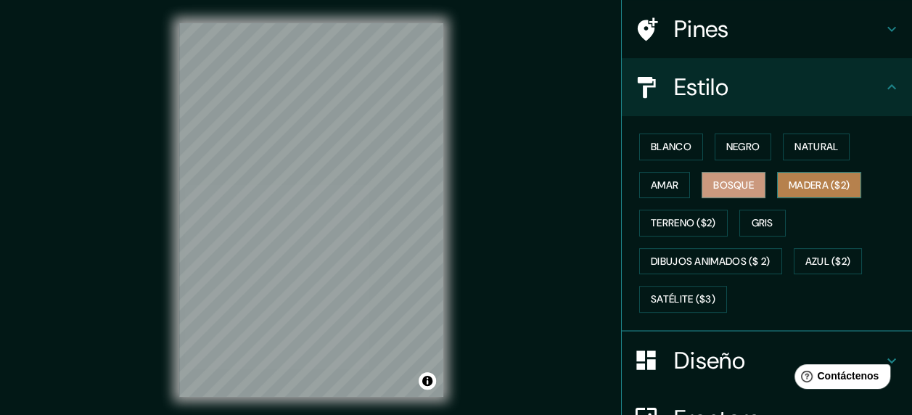
click at [789, 191] on font "Madera ($2)" at bounding box center [819, 185] width 61 height 18
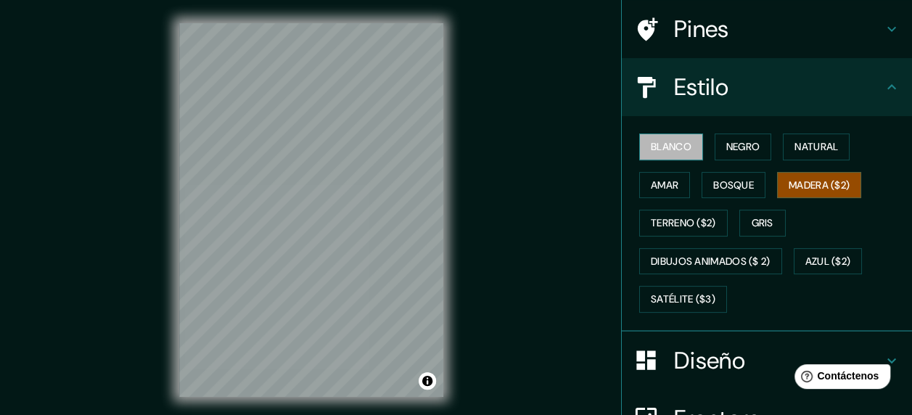
click at [651, 151] on font "Blanco" at bounding box center [671, 147] width 41 height 18
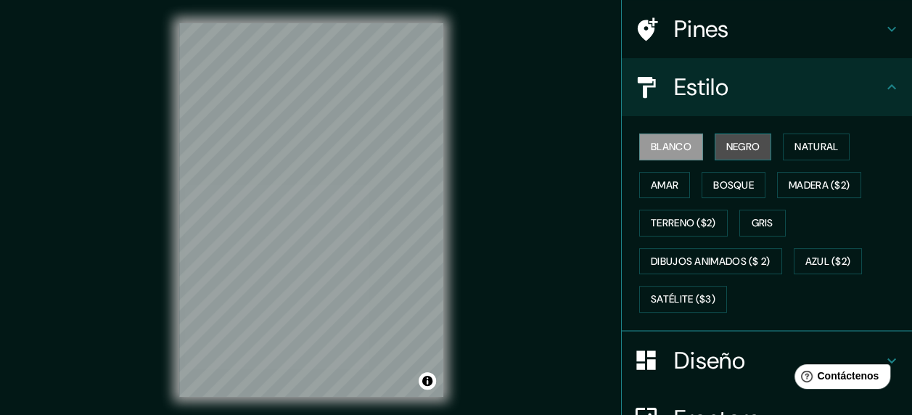
click at [727, 150] on font "Negro" at bounding box center [744, 147] width 34 height 18
click at [660, 148] on font "Blanco" at bounding box center [671, 147] width 41 height 18
click at [654, 184] on font "Amar" at bounding box center [665, 185] width 28 height 18
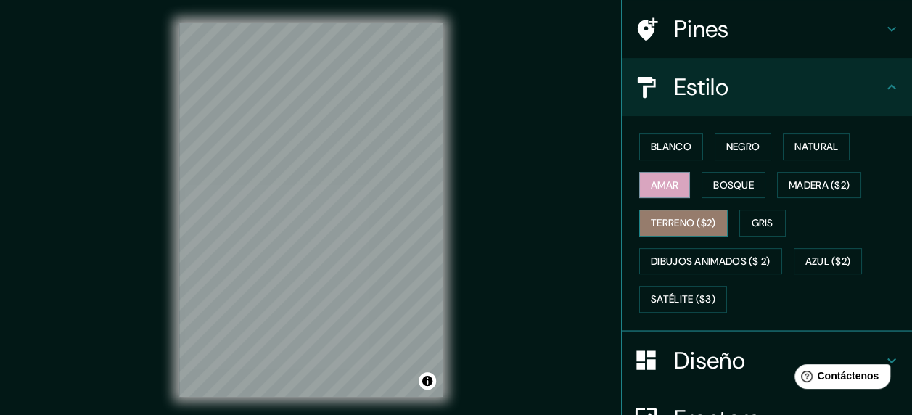
click at [678, 219] on font "Terreno ($2)" at bounding box center [683, 223] width 65 height 18
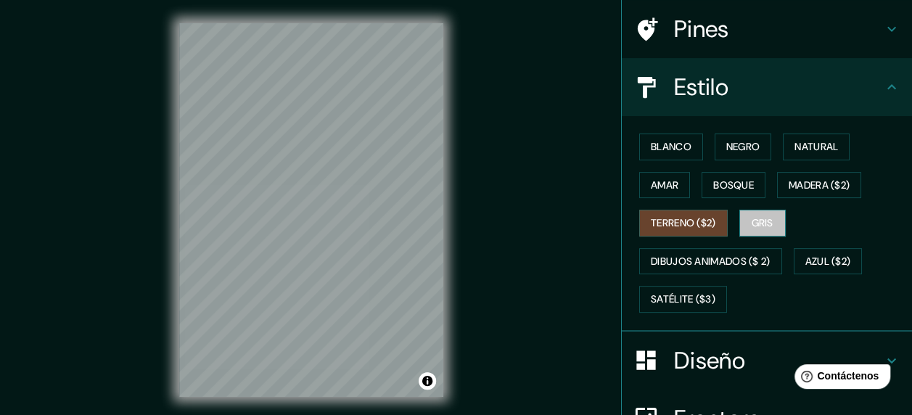
click at [742, 216] on button "Gris" at bounding box center [763, 223] width 46 height 27
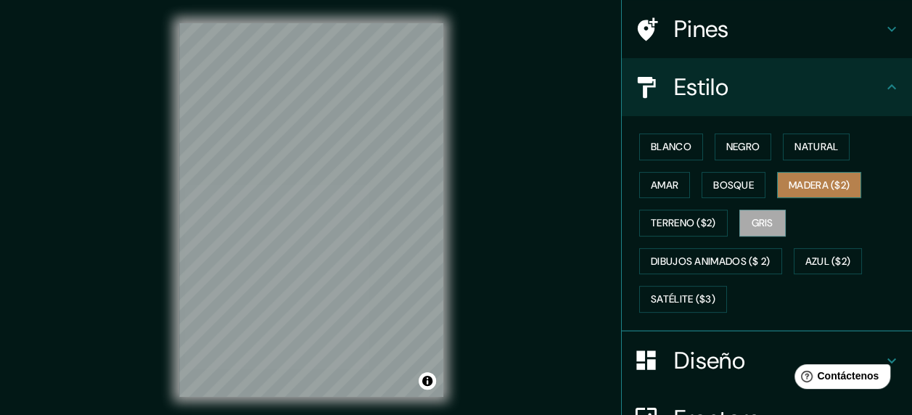
click at [794, 189] on font "Madera ($2)" at bounding box center [819, 185] width 61 height 18
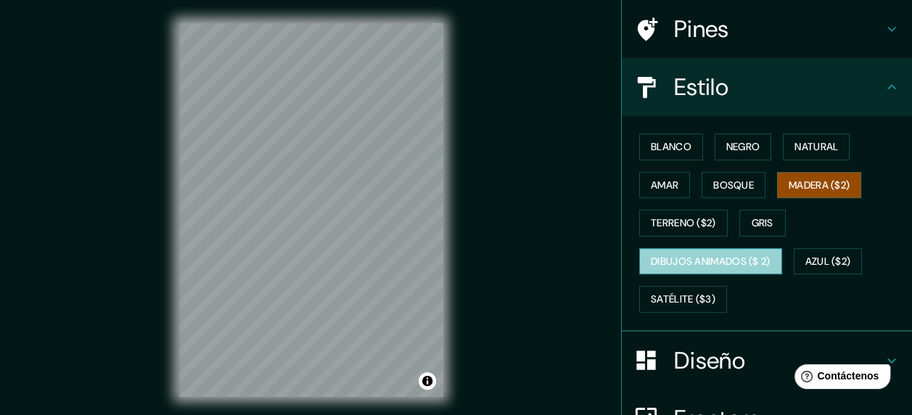
click at [704, 258] on font "Dibujos animados ($ 2)" at bounding box center [711, 262] width 120 height 18
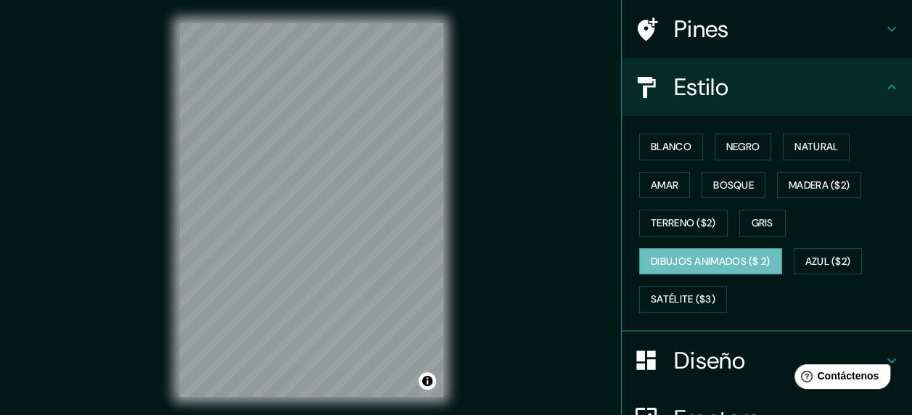
click at [788, 271] on div "[PERSON_NAME] Negro Natural [PERSON_NAME] [PERSON_NAME] ($2) Terreno ($2) Gris …" at bounding box center [773, 223] width 279 height 191
click at [681, 300] on font "Satélite ($3)" at bounding box center [683, 299] width 65 height 18
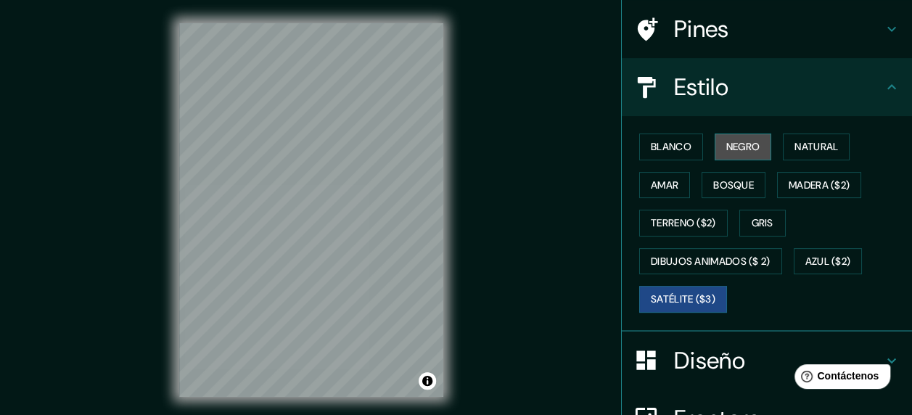
click at [733, 139] on font "Negro" at bounding box center [744, 147] width 34 height 18
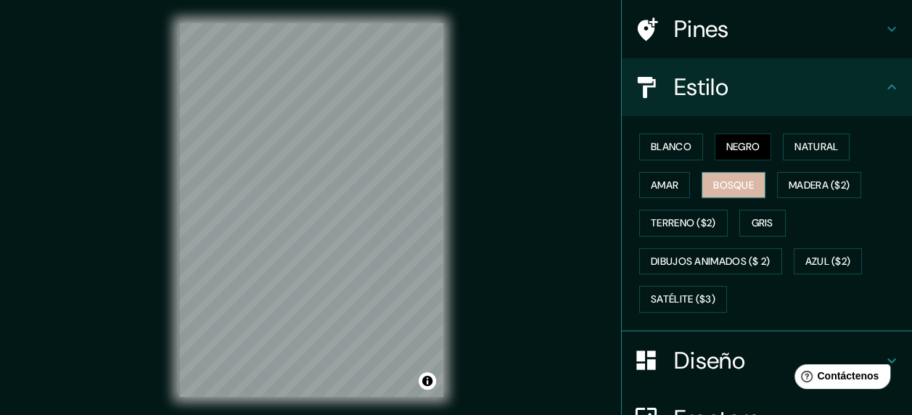
click at [732, 191] on font "Bosque" at bounding box center [733, 185] width 41 height 18
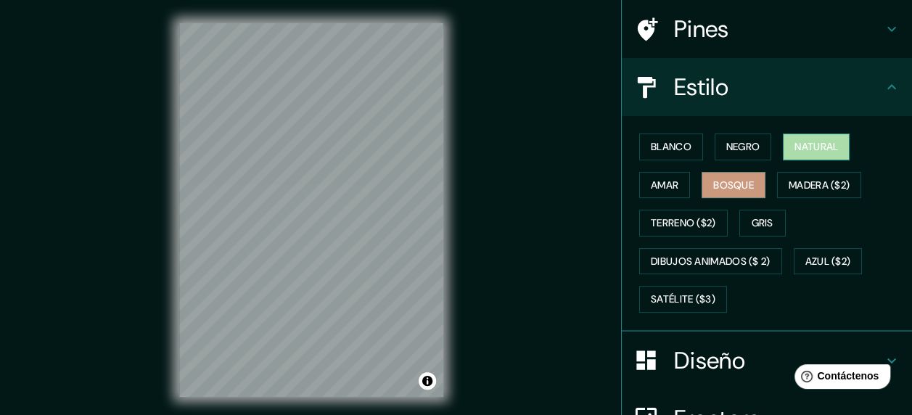
click at [795, 151] on font "Natural" at bounding box center [817, 147] width 44 height 18
